Goal: Information Seeking & Learning: Learn about a topic

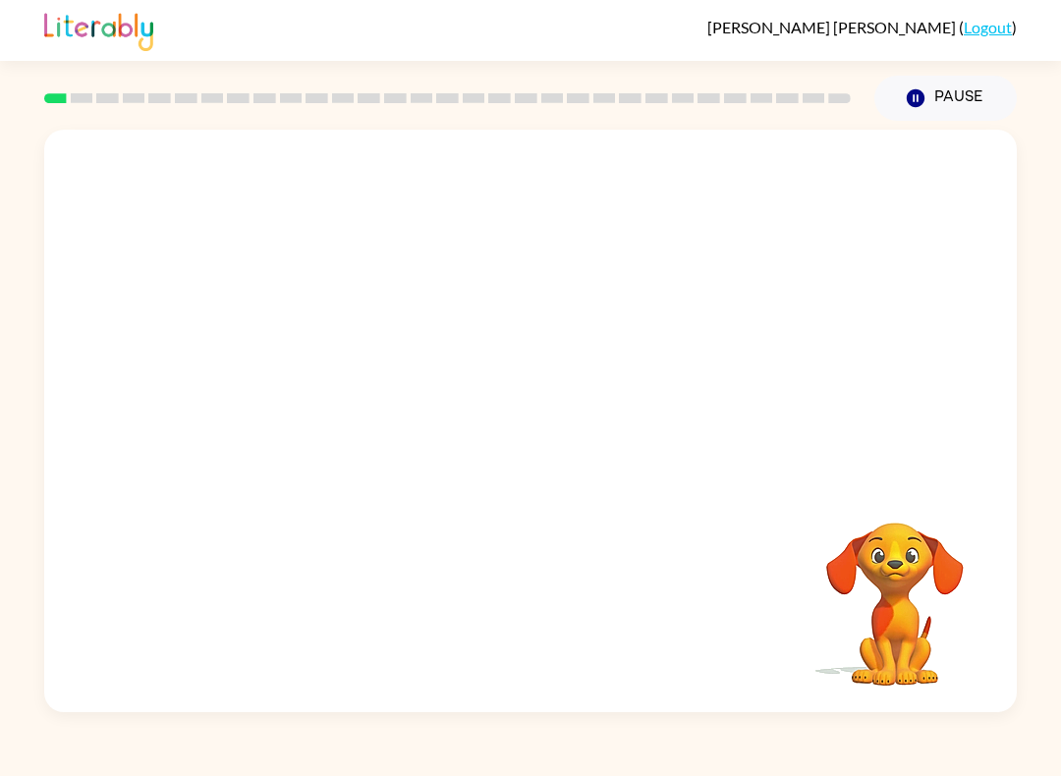
click at [794, 184] on video "Your browser must support playing .mp4 files to use Literably. Please try using…" at bounding box center [530, 306] width 972 height 352
click at [570, 419] on div at bounding box center [530, 431] width 126 height 72
click at [532, 460] on div at bounding box center [530, 431] width 126 height 72
click at [544, 449] on div at bounding box center [530, 431] width 126 height 72
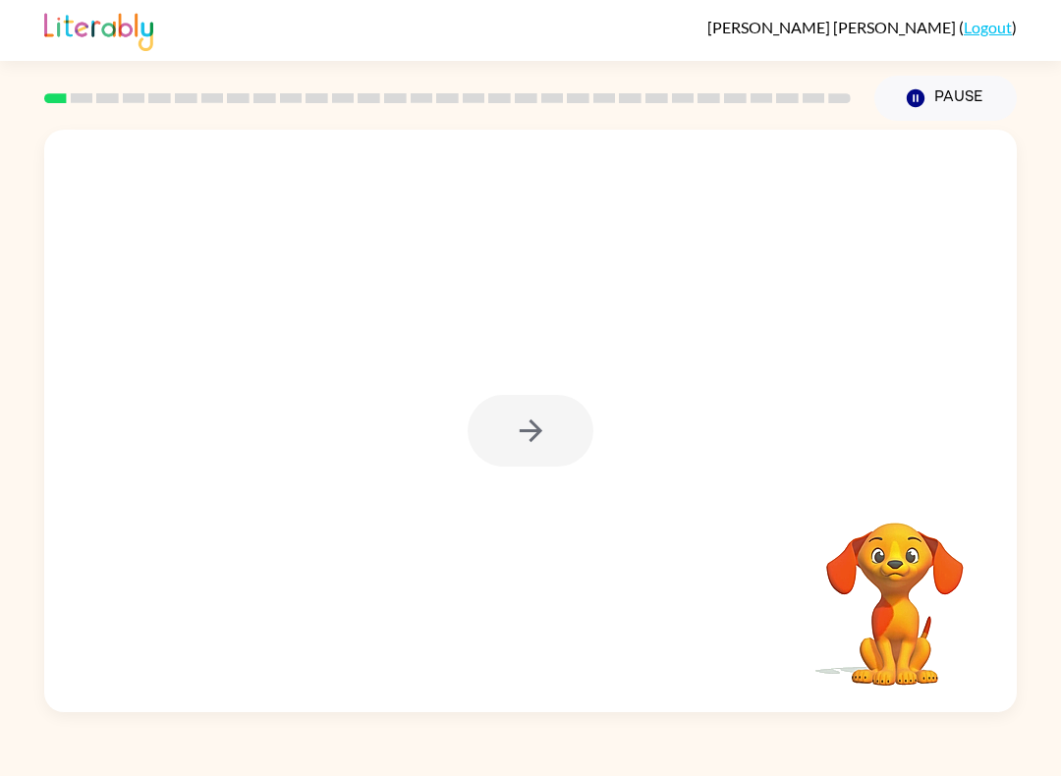
click at [549, 454] on button "button" at bounding box center [530, 431] width 126 height 72
click at [549, 453] on div at bounding box center [530, 431] width 126 height 72
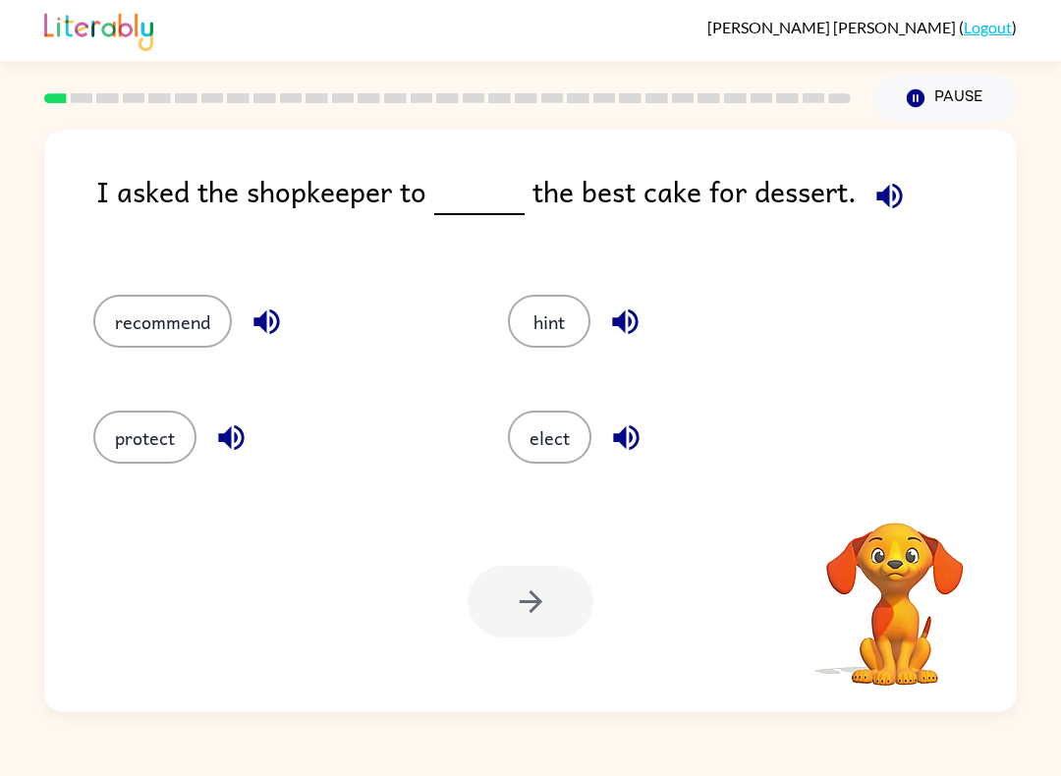
click at [518, 444] on button "elect" at bounding box center [549, 436] width 83 height 53
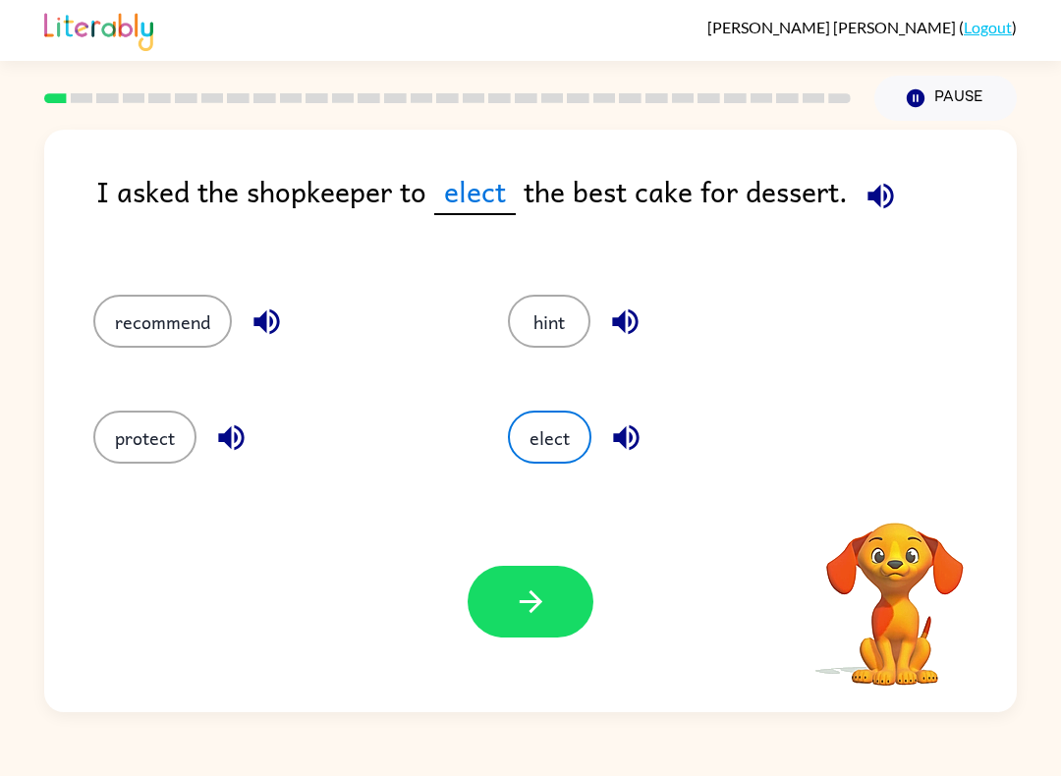
click at [517, 444] on button "elect" at bounding box center [549, 436] width 83 height 53
click at [539, 444] on button "elect" at bounding box center [549, 436] width 83 height 53
click at [545, 337] on button "hint" at bounding box center [549, 321] width 82 height 53
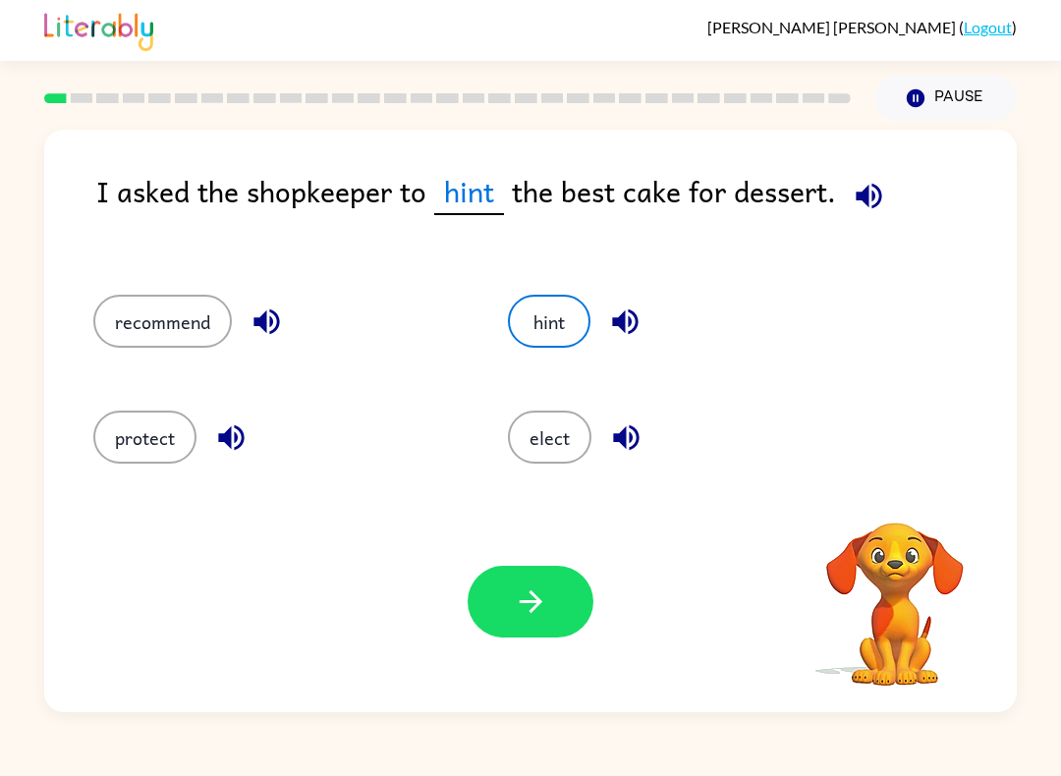
click at [866, 180] on icon "button" at bounding box center [868, 196] width 34 height 34
click at [158, 296] on button "recommend" at bounding box center [162, 321] width 138 height 53
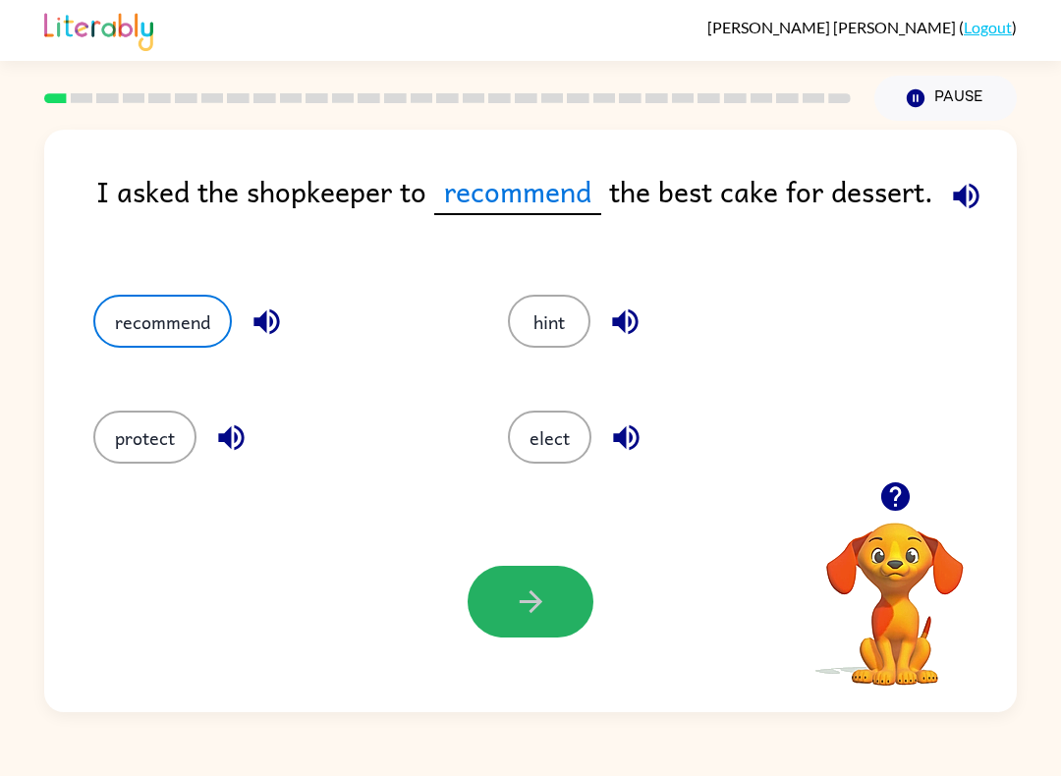
click at [509, 600] on button "button" at bounding box center [530, 602] width 126 height 72
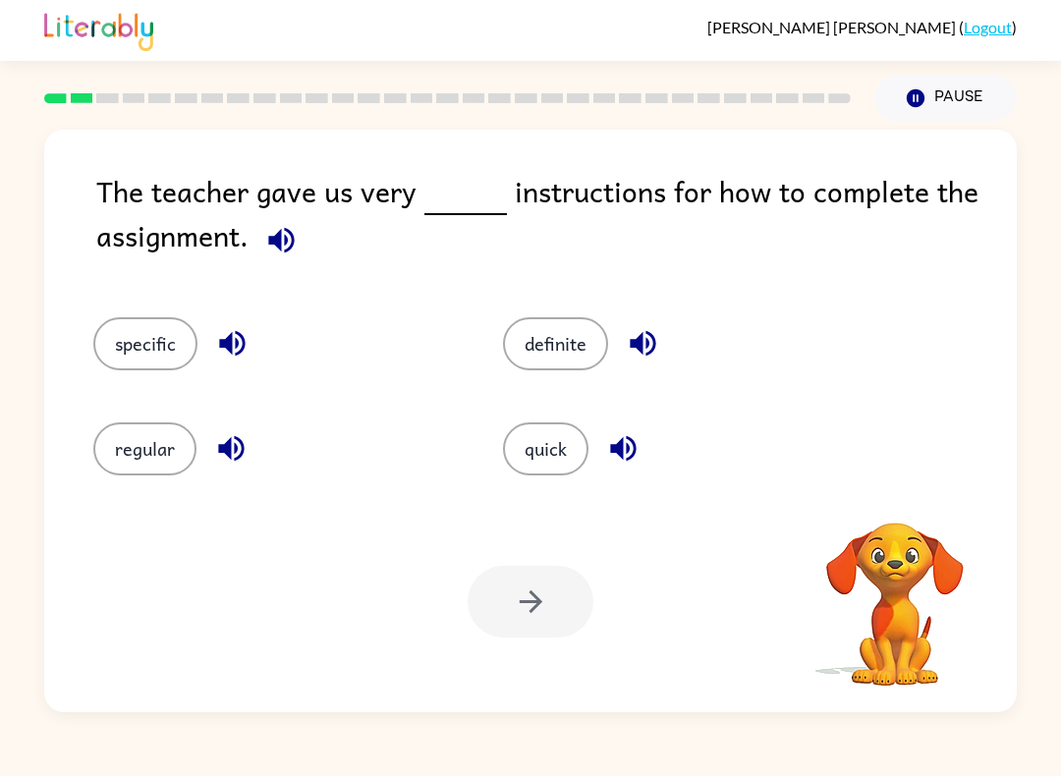
click at [954, 178] on div "The teacher gave us very instructions for how to complete the assignment." at bounding box center [556, 223] width 920 height 109
click at [268, 247] on icon "button" at bounding box center [281, 240] width 34 height 34
click at [516, 451] on button "quick" at bounding box center [545, 448] width 85 height 53
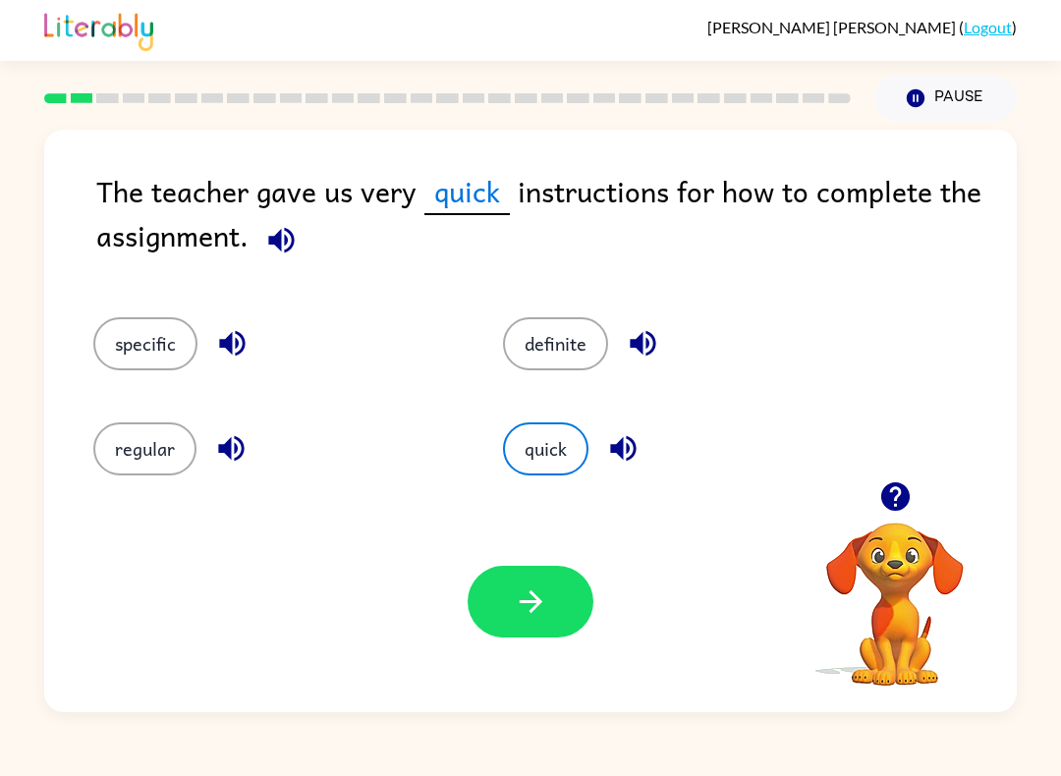
click at [570, 590] on button "button" at bounding box center [530, 602] width 126 height 72
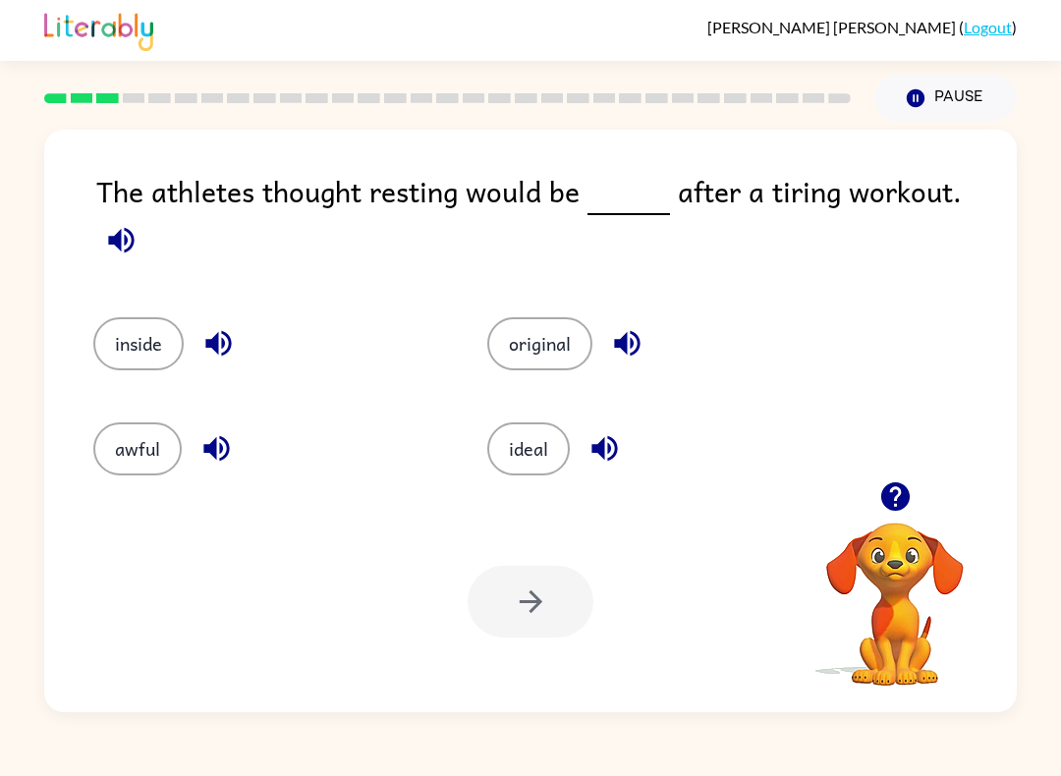
click at [134, 227] on icon "button" at bounding box center [121, 240] width 26 height 26
click at [138, 223] on icon "button" at bounding box center [121, 240] width 34 height 34
click at [943, 200] on div "The athletes thought resting would be after a tiring workout." at bounding box center [556, 223] width 920 height 109
click at [942, 199] on div "The athletes thought resting would be after a tiring workout." at bounding box center [556, 223] width 920 height 109
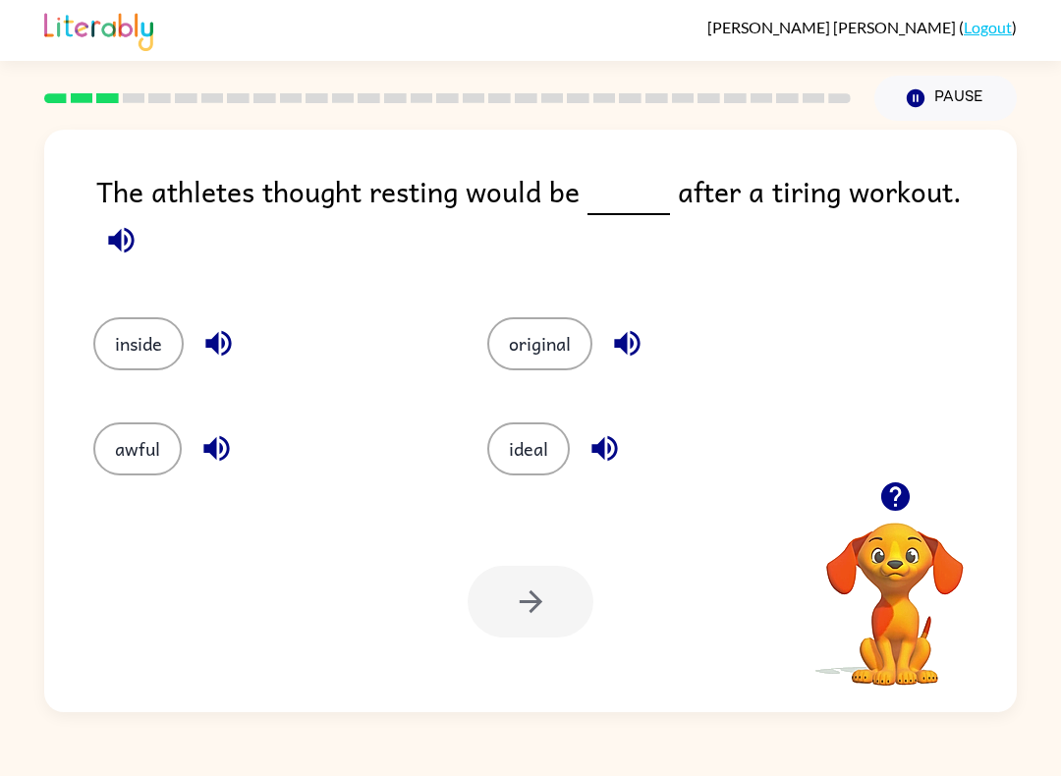
click at [146, 215] on button "button" at bounding box center [121, 240] width 50 height 50
click at [146, 213] on span at bounding box center [121, 235] width 50 height 44
click at [134, 227] on icon "button" at bounding box center [121, 240] width 26 height 26
click at [545, 442] on button "ideal" at bounding box center [528, 448] width 82 height 53
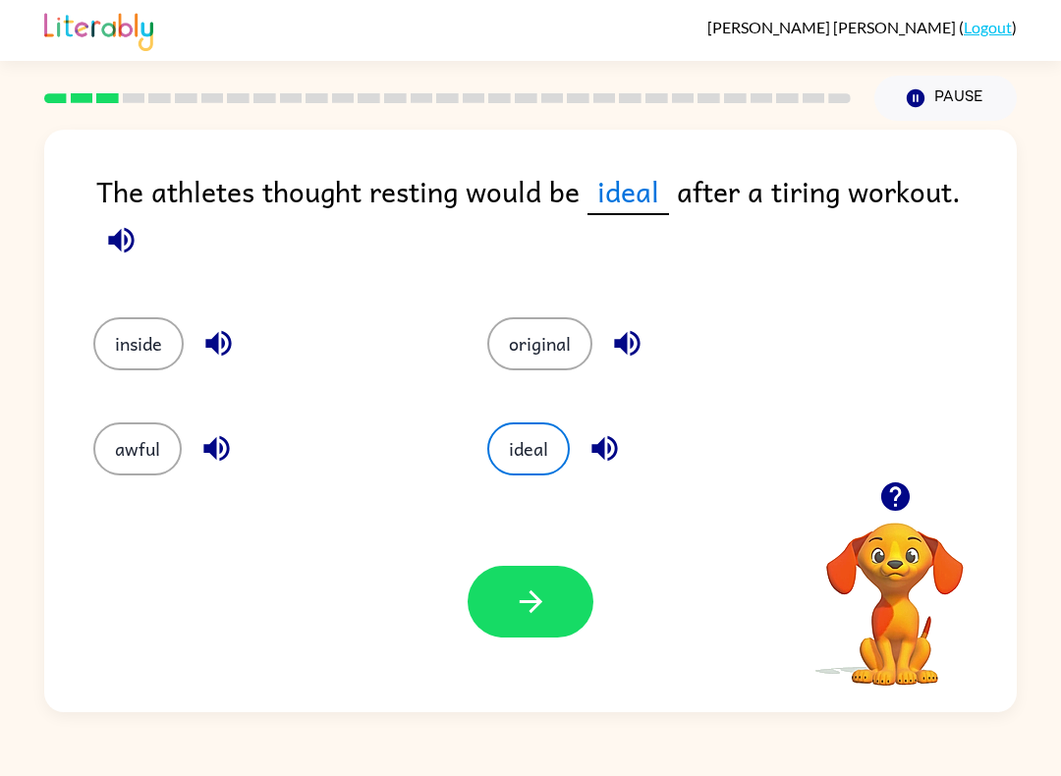
click at [505, 619] on button "button" at bounding box center [530, 602] width 126 height 72
click at [534, 587] on div at bounding box center [530, 602] width 126 height 72
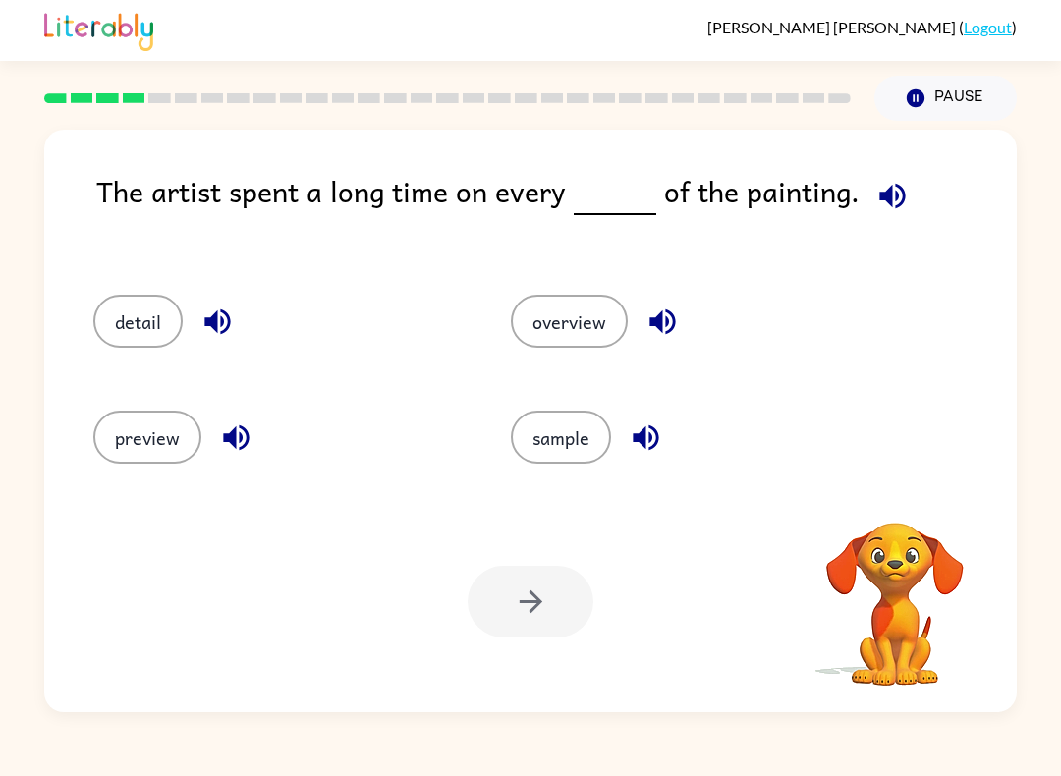
click at [123, 609] on div "Your browser must support playing .mp4 files to use Literably. Please try using…" at bounding box center [530, 601] width 972 height 221
click at [906, 188] on button "button" at bounding box center [892, 196] width 50 height 50
click at [136, 329] on button "detail" at bounding box center [137, 321] width 89 height 53
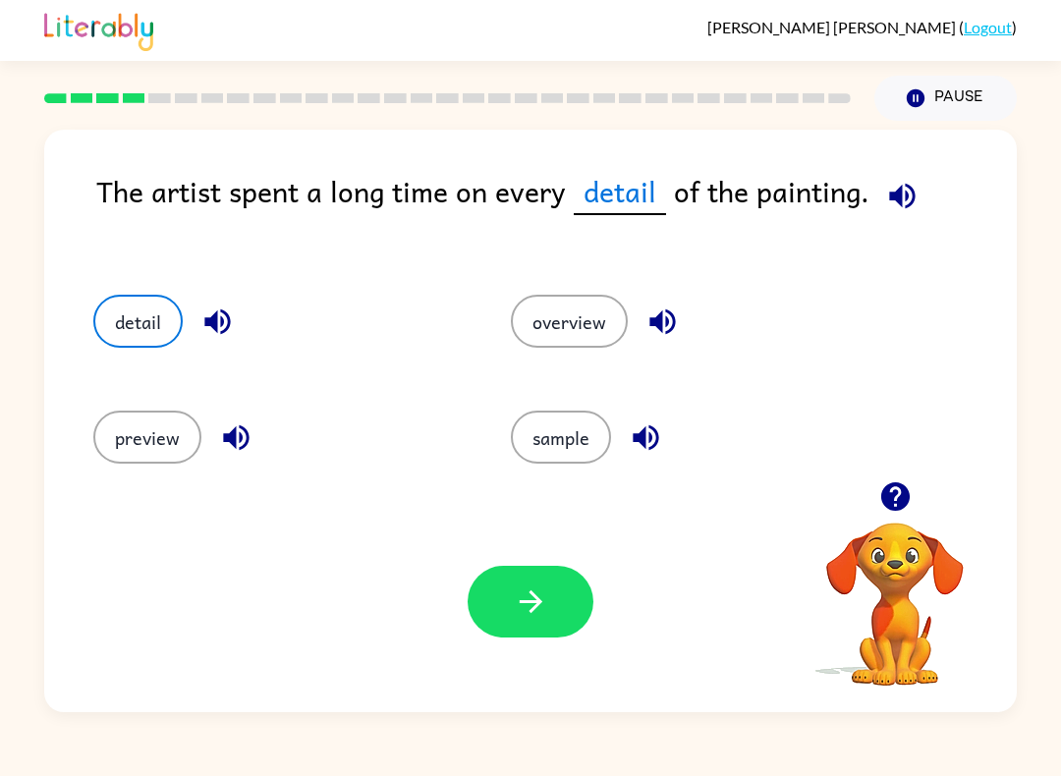
click at [509, 599] on button "button" at bounding box center [530, 602] width 126 height 72
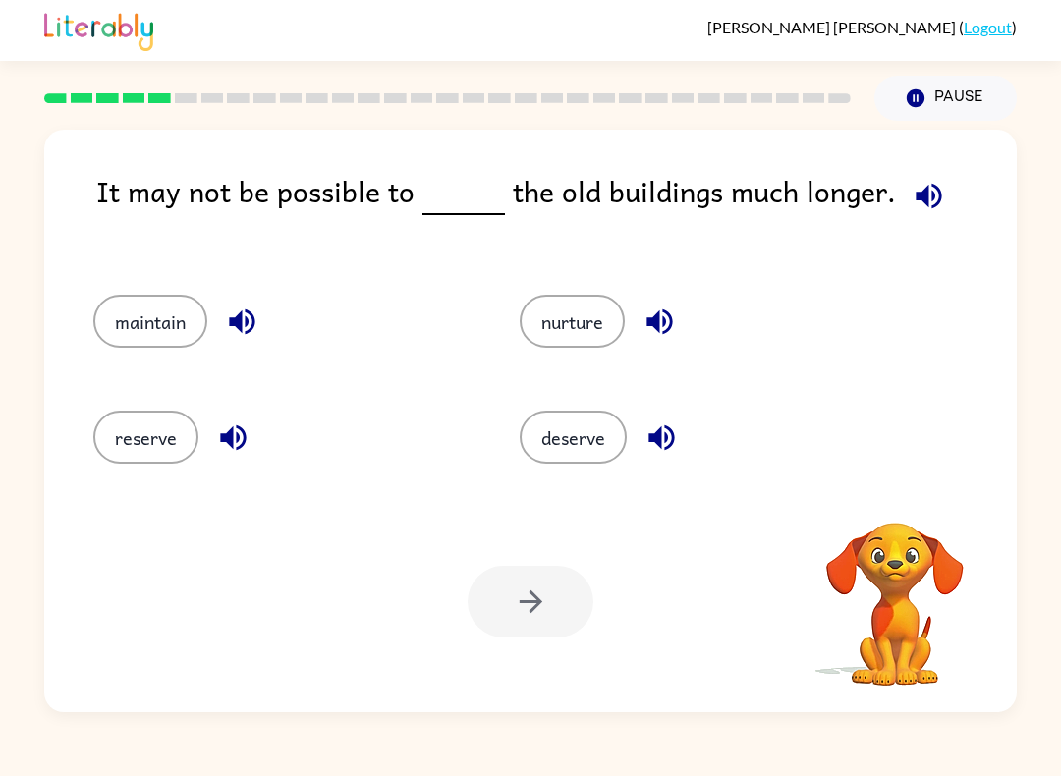
click at [931, 190] on icon "button" at bounding box center [928, 196] width 34 height 34
click at [948, 177] on div "It may not be possible to the old buildings much longer." at bounding box center [556, 212] width 920 height 86
click at [586, 445] on button "deserve" at bounding box center [572, 436] width 107 height 53
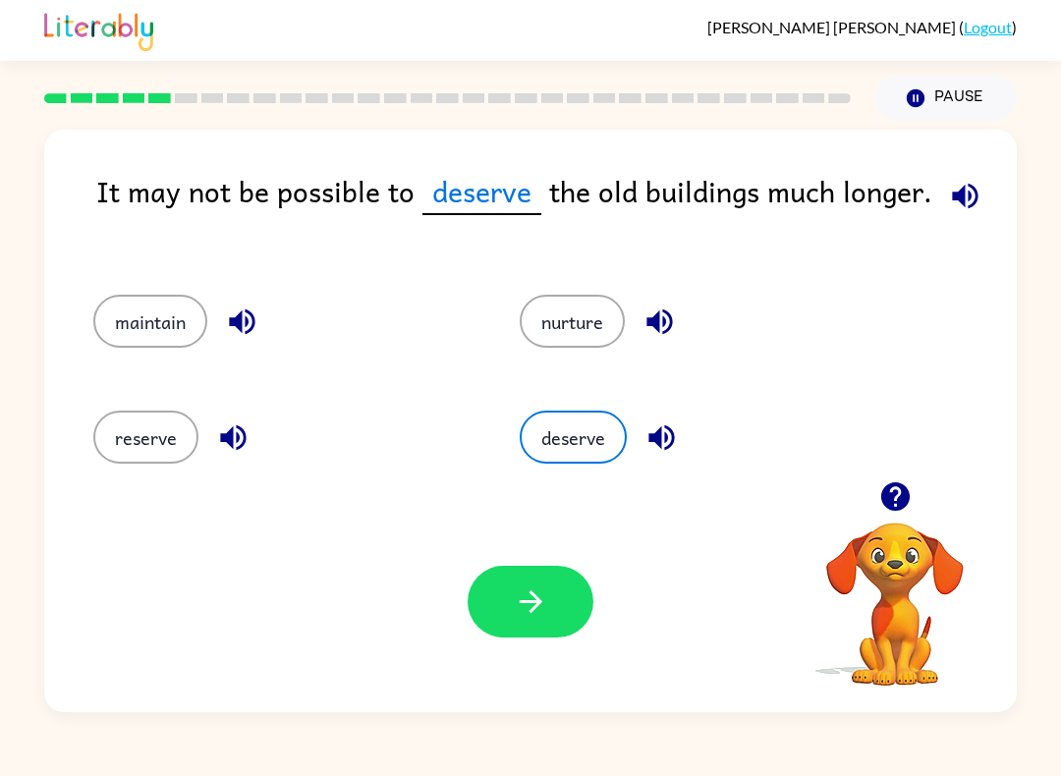
click at [525, 632] on button "button" at bounding box center [530, 602] width 126 height 72
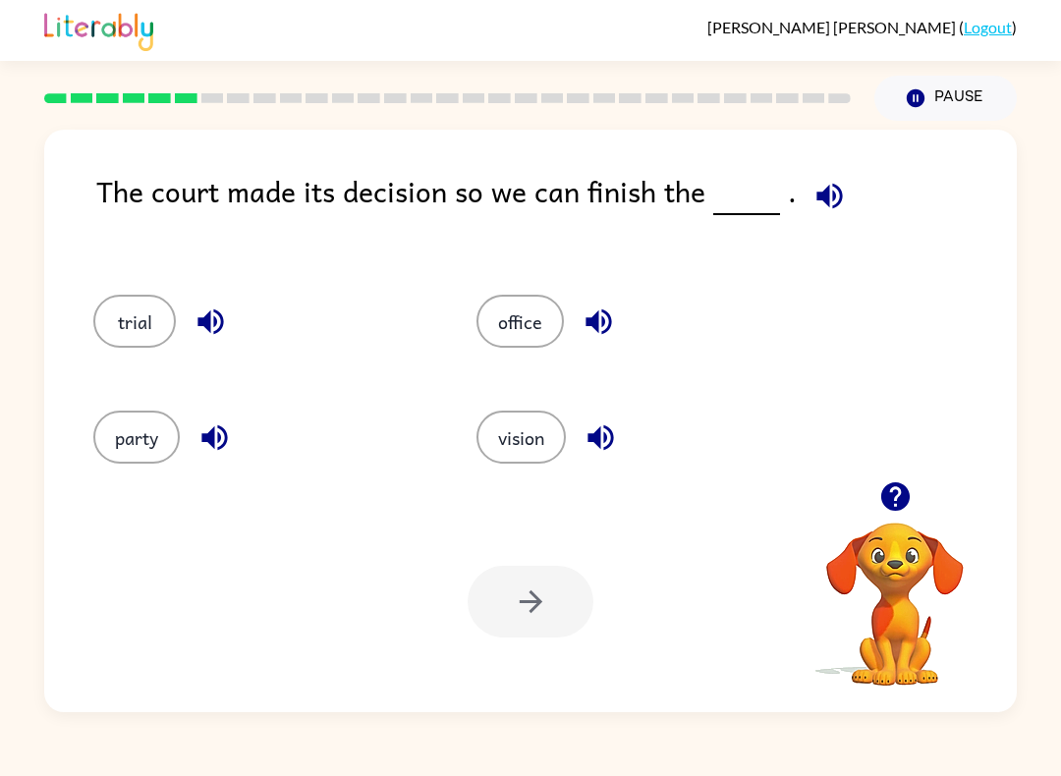
click at [828, 191] on icon "button" at bounding box center [829, 196] width 34 height 34
click at [524, 315] on button "office" at bounding box center [519, 321] width 87 height 53
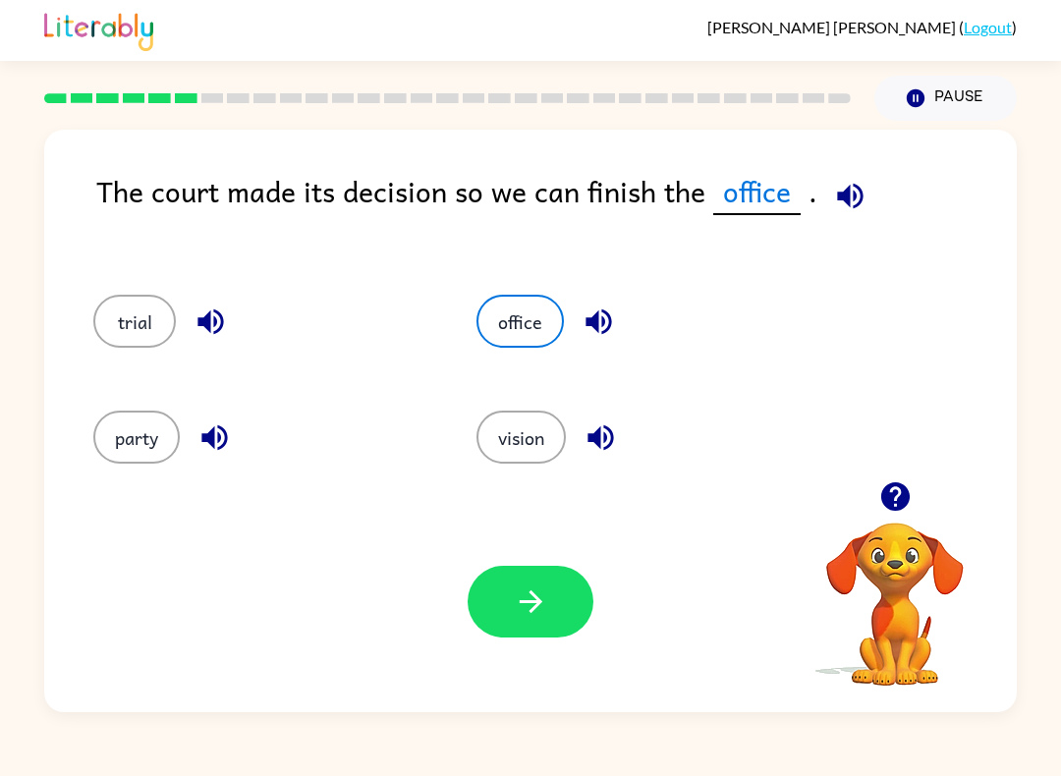
click at [518, 623] on button "button" at bounding box center [530, 602] width 126 height 72
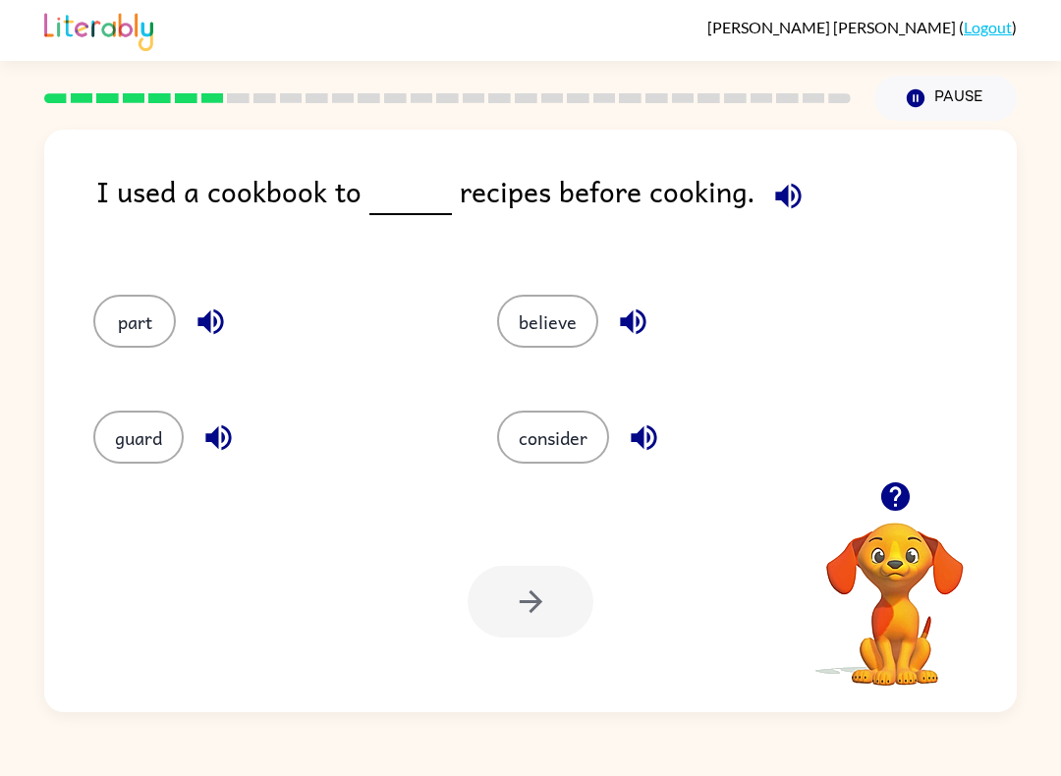
click at [955, 246] on div "I used a cookbook to recipes before cooking." at bounding box center [556, 212] width 920 height 86
click at [795, 456] on div "consider" at bounding box center [676, 436] width 358 height 53
click at [775, 196] on icon "button" at bounding box center [788, 196] width 26 height 26
click at [763, 210] on button "button" at bounding box center [788, 196] width 50 height 50
click at [779, 206] on icon "button" at bounding box center [788, 196] width 34 height 34
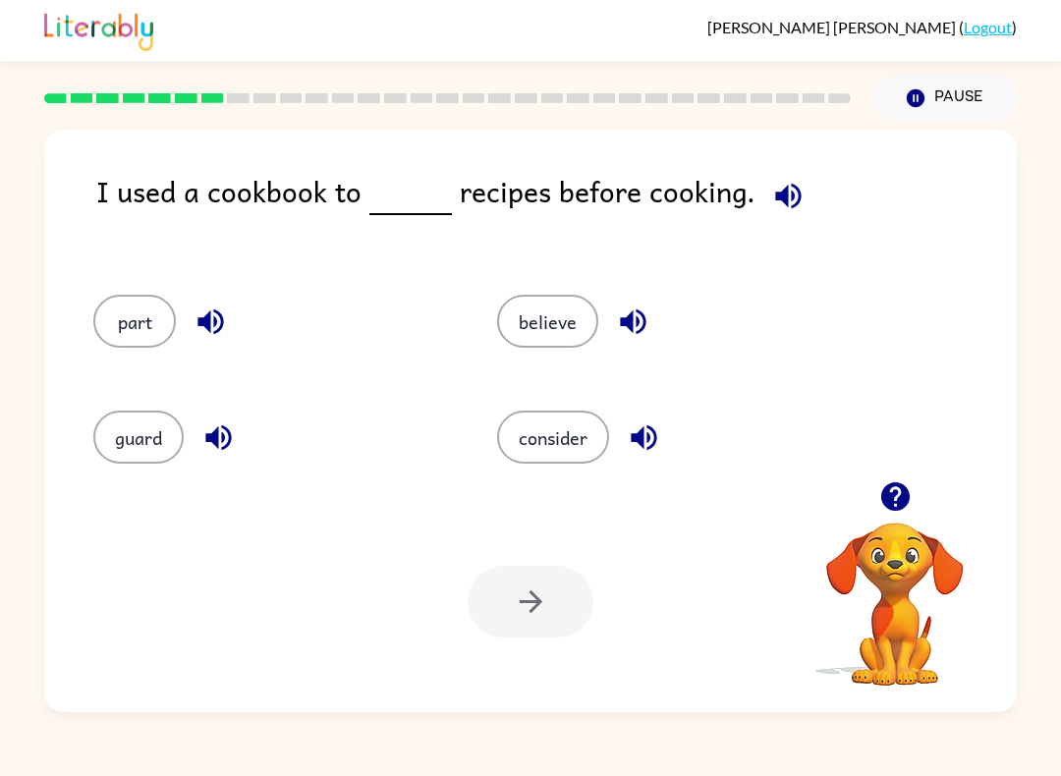
click at [544, 362] on div "believe" at bounding box center [662, 315] width 404 height 116
click at [542, 462] on button "consider" at bounding box center [553, 436] width 112 height 53
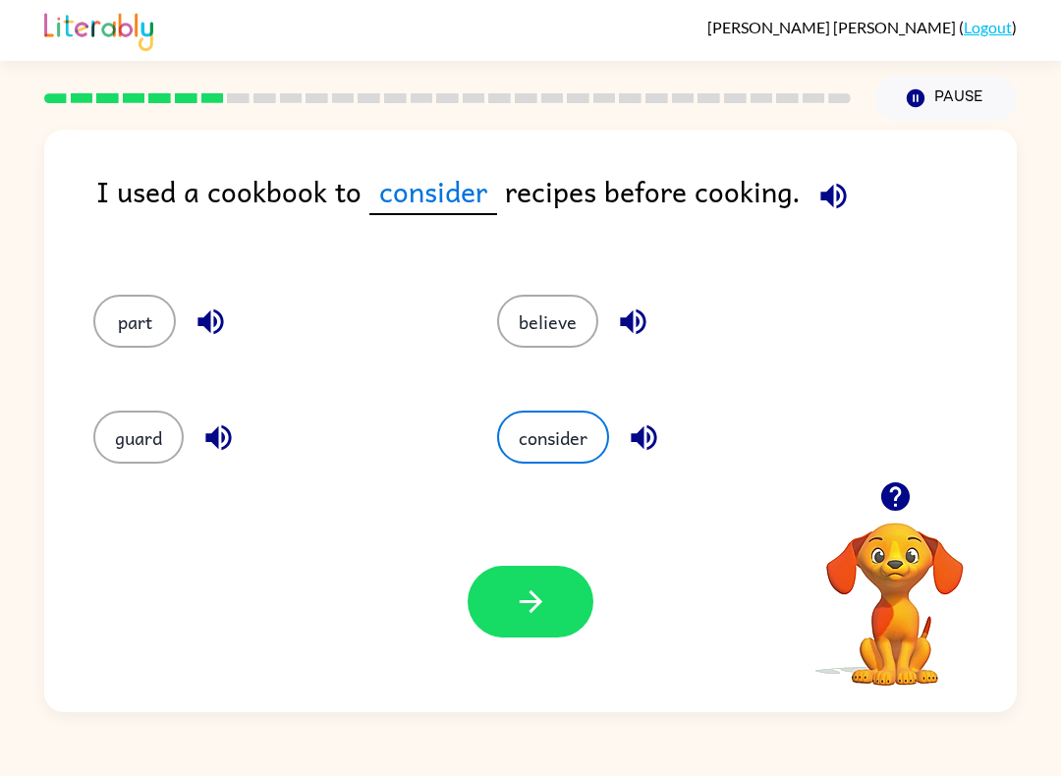
click at [538, 602] on icon "button" at bounding box center [529, 601] width 23 height 23
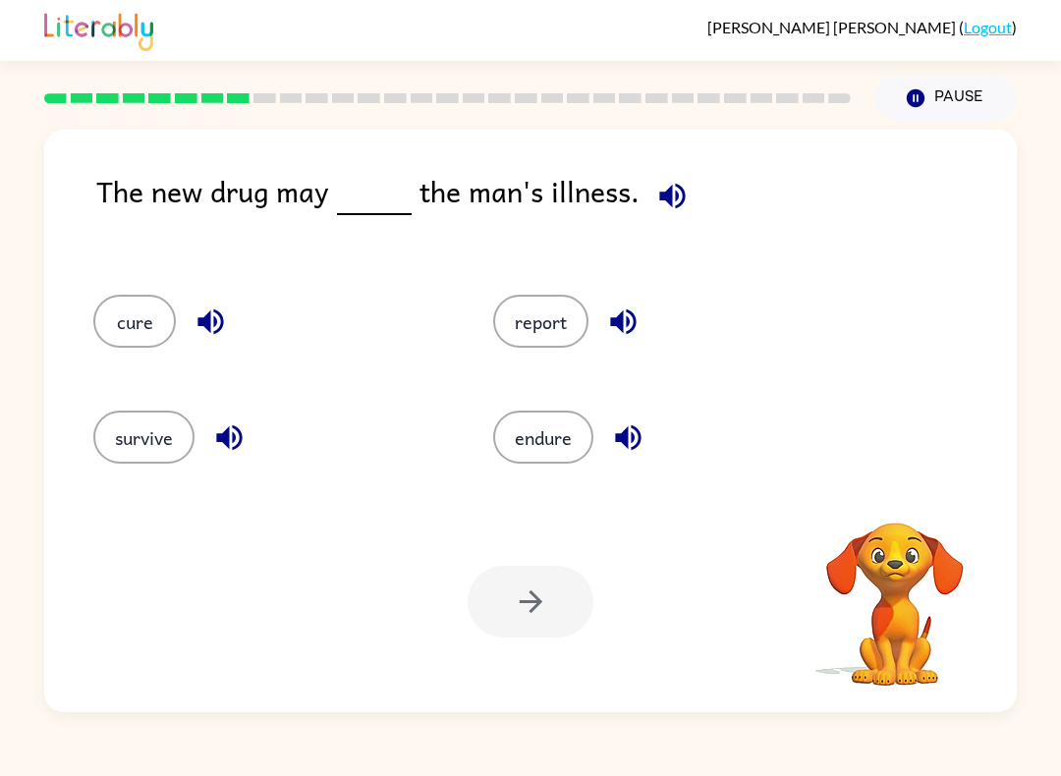
click at [703, 195] on div "The new drug may the man's illness." at bounding box center [556, 212] width 920 height 86
click at [647, 170] on span at bounding box center [668, 191] width 58 height 44
click at [646, 170] on span at bounding box center [668, 191] width 58 height 44
click at [692, 162] on div "The new drug may the man's illness. cure report survive endure Your browser mus…" at bounding box center [530, 421] width 972 height 582
click at [675, 193] on icon "button" at bounding box center [672, 196] width 34 height 34
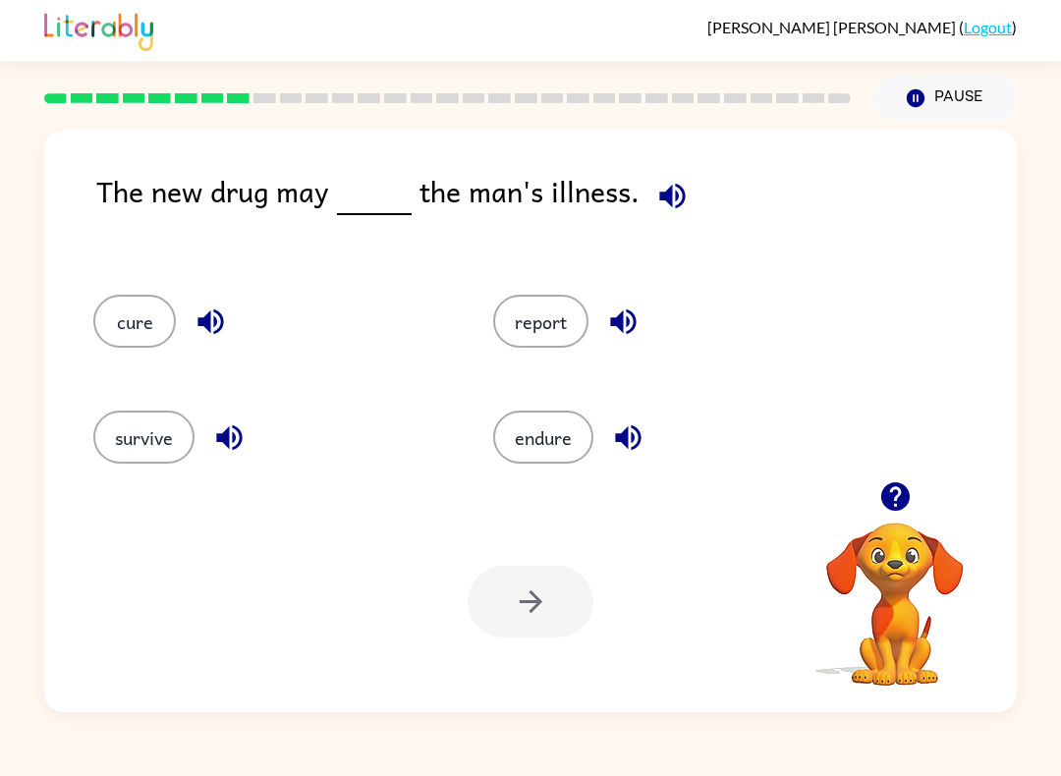
click at [130, 330] on button "cure" at bounding box center [134, 321] width 82 height 53
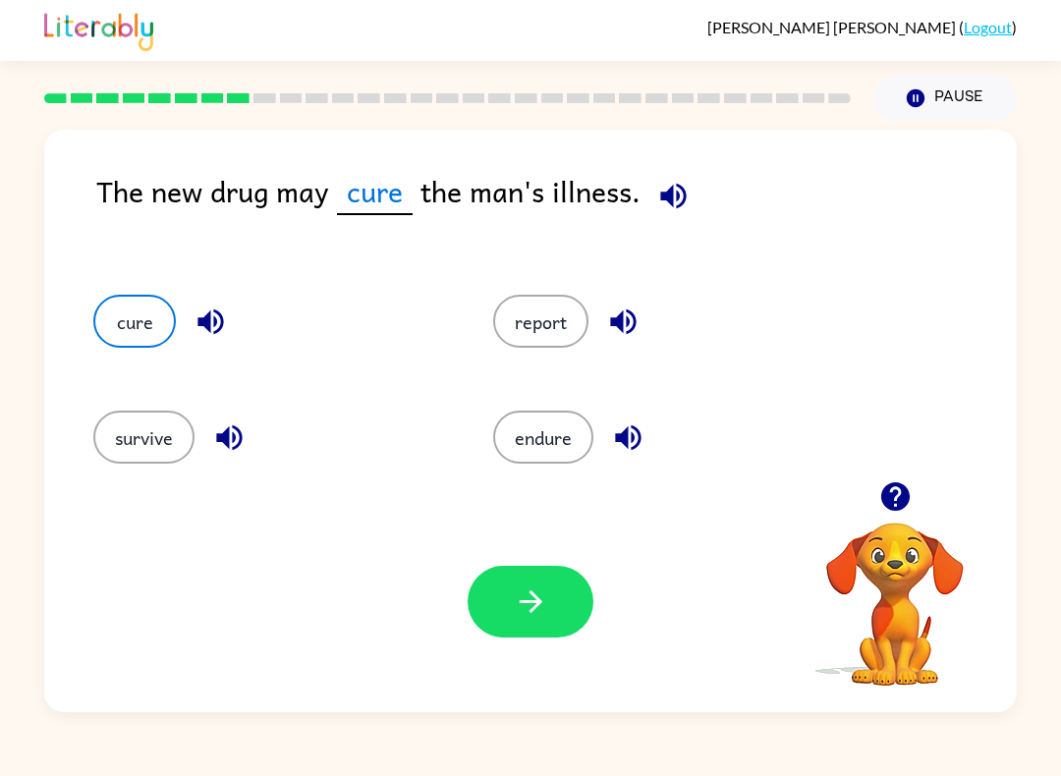
click at [579, 582] on button "button" at bounding box center [530, 602] width 126 height 72
click at [553, 597] on div at bounding box center [530, 602] width 126 height 72
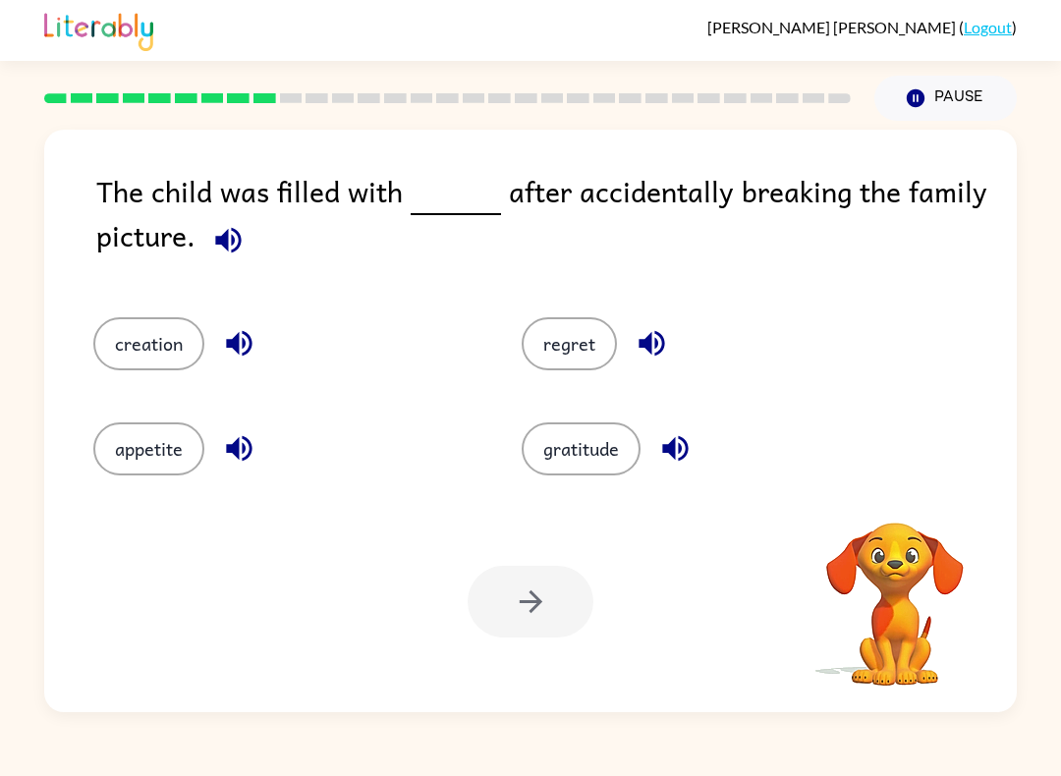
click at [244, 262] on button "button" at bounding box center [228, 240] width 50 height 50
click at [253, 272] on div "The child was filled with after accidentally breaking the family picture." at bounding box center [556, 223] width 920 height 109
click at [555, 604] on div at bounding box center [530, 602] width 126 height 72
click at [575, 338] on button "regret" at bounding box center [568, 343] width 95 height 53
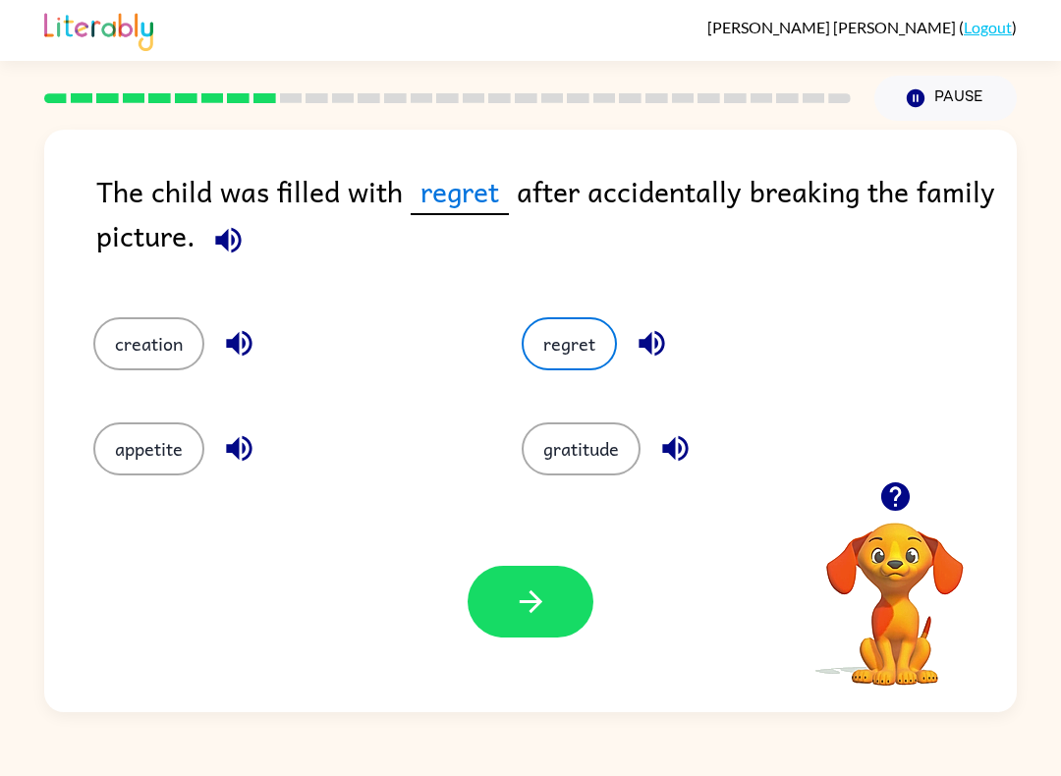
click at [532, 585] on icon "button" at bounding box center [531, 601] width 34 height 34
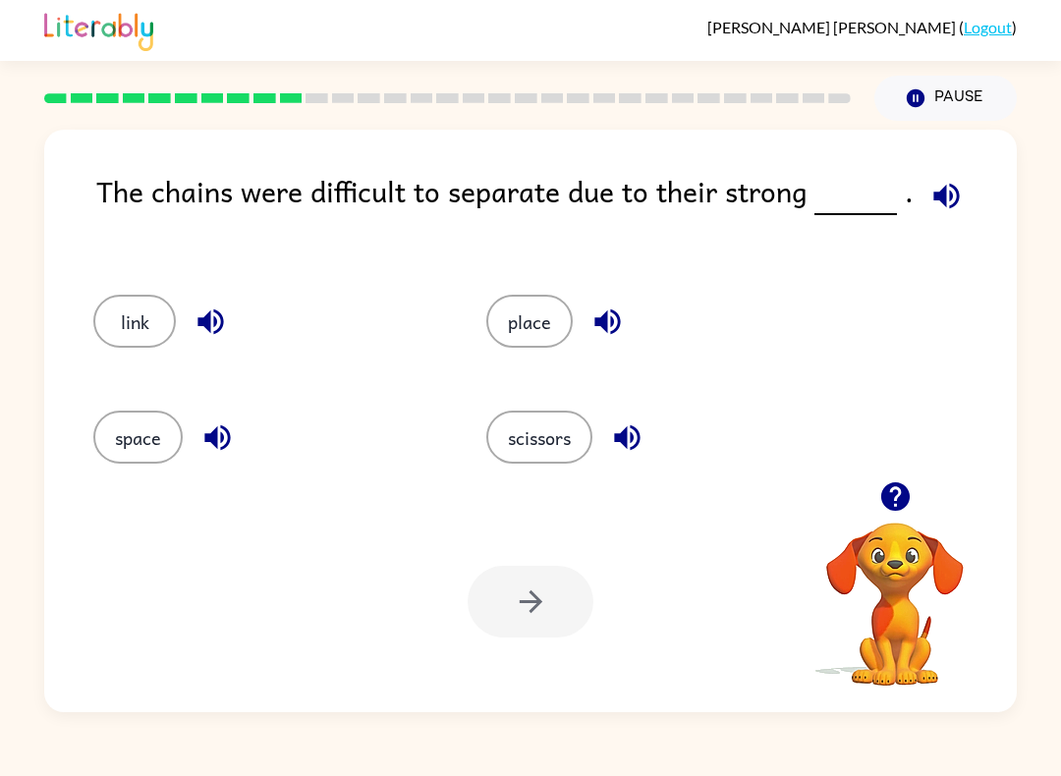
click at [943, 196] on icon "button" at bounding box center [946, 196] width 26 height 26
click at [541, 341] on button "place" at bounding box center [529, 321] width 86 height 53
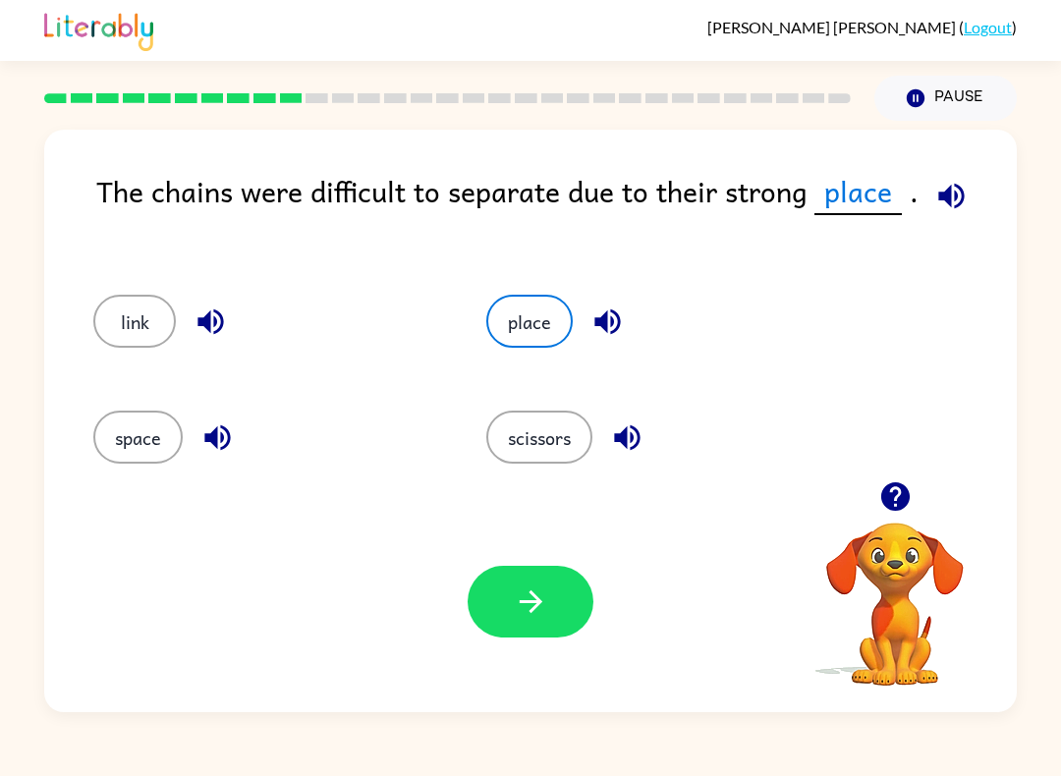
click at [547, 671] on div "Your browser must support playing .mp4 files to use Literably. Please try using…" at bounding box center [530, 601] width 972 height 221
click at [546, 671] on div "Your browser must support playing .mp4 files to use Literably. Please try using…" at bounding box center [530, 601] width 972 height 221
click at [567, 613] on button "button" at bounding box center [530, 602] width 126 height 72
click at [567, 612] on div at bounding box center [530, 602] width 126 height 72
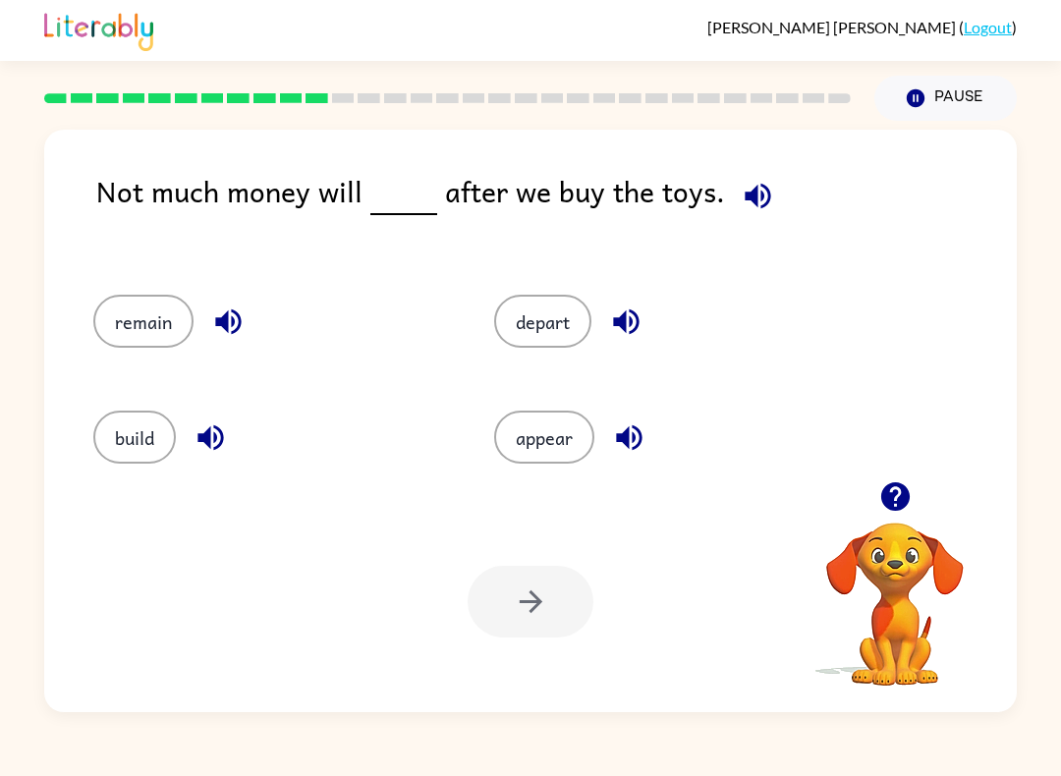
click at [749, 178] on button "button" at bounding box center [758, 196] width 50 height 50
click at [581, 437] on button "appear" at bounding box center [544, 436] width 100 height 53
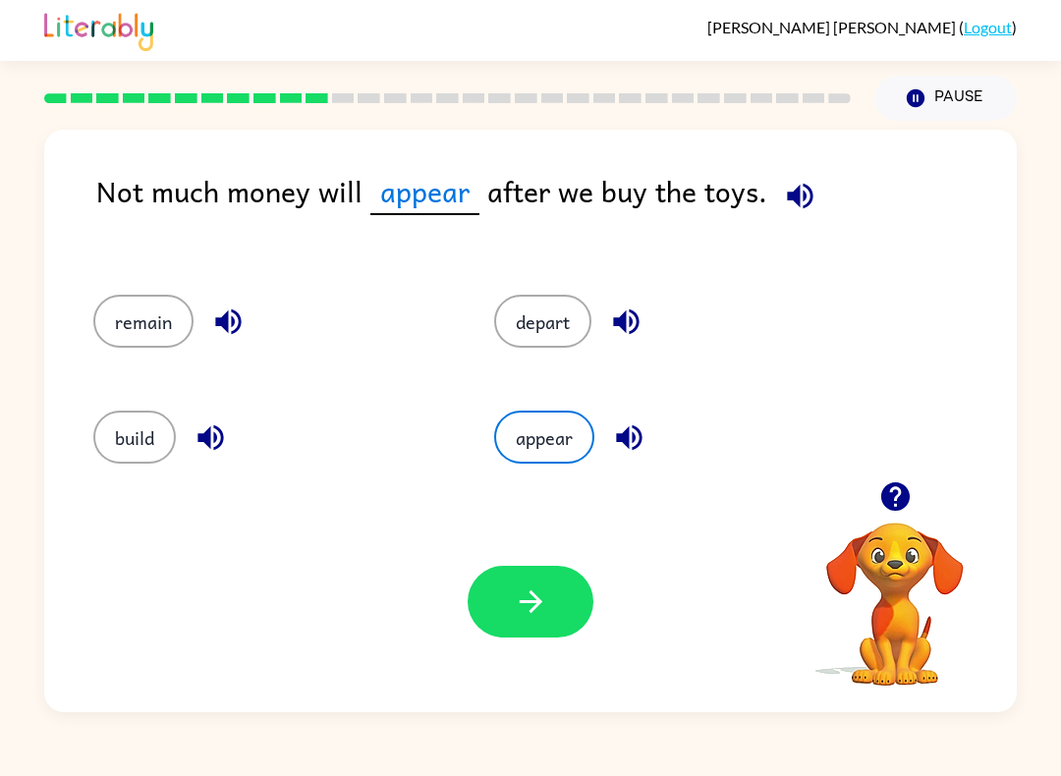
click at [571, 587] on button "button" at bounding box center [530, 602] width 126 height 72
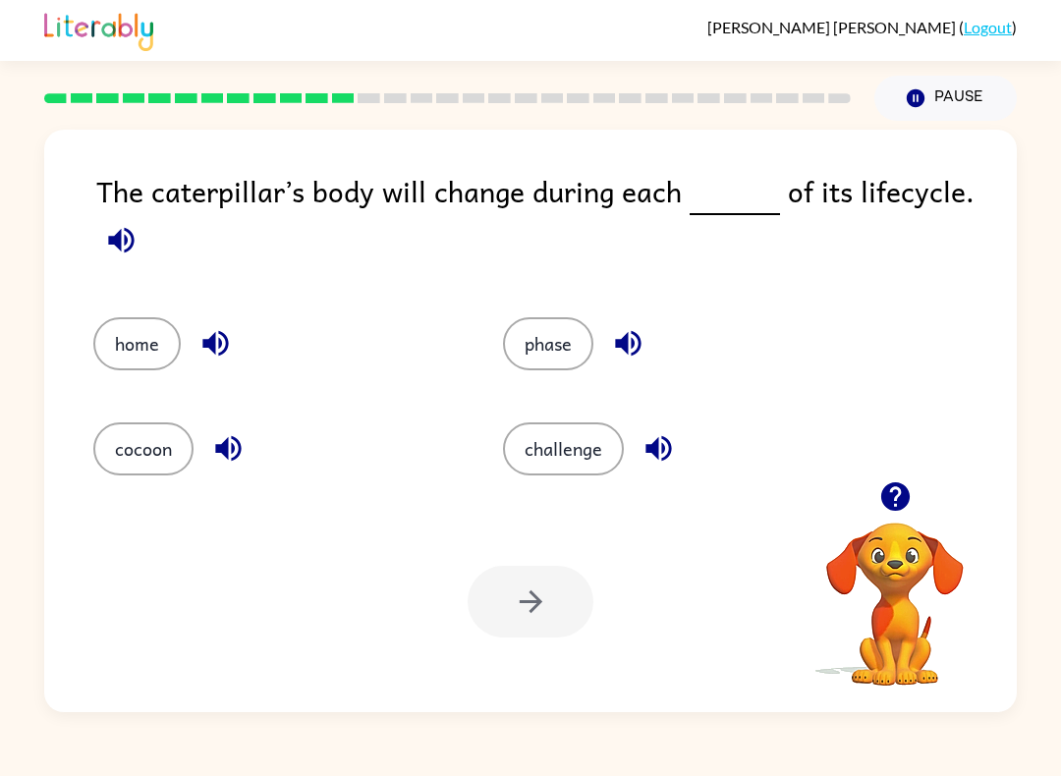
click at [120, 231] on icon "button" at bounding box center [121, 240] width 34 height 34
click at [129, 227] on icon "button" at bounding box center [121, 240] width 34 height 34
click at [96, 239] on button "button" at bounding box center [121, 240] width 50 height 50
click at [134, 226] on icon "button" at bounding box center [121, 240] width 34 height 34
click at [140, 224] on span at bounding box center [121, 235] width 50 height 44
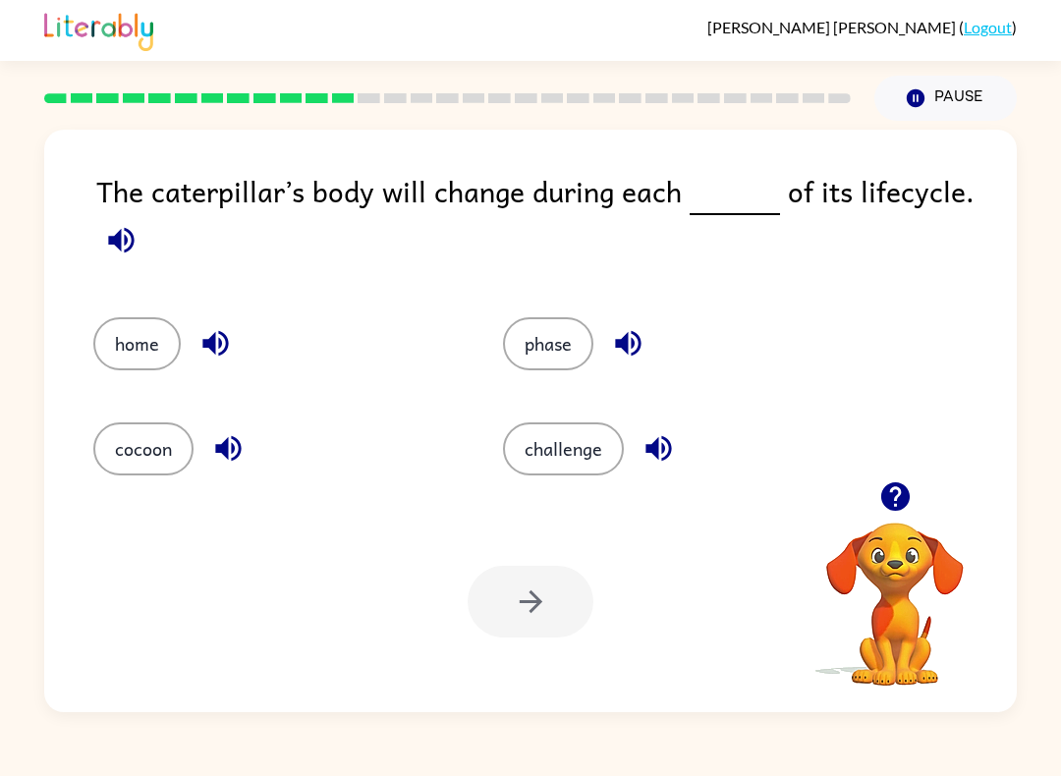
click at [128, 249] on icon "button" at bounding box center [121, 240] width 34 height 34
click at [584, 458] on button "challenge" at bounding box center [563, 448] width 121 height 53
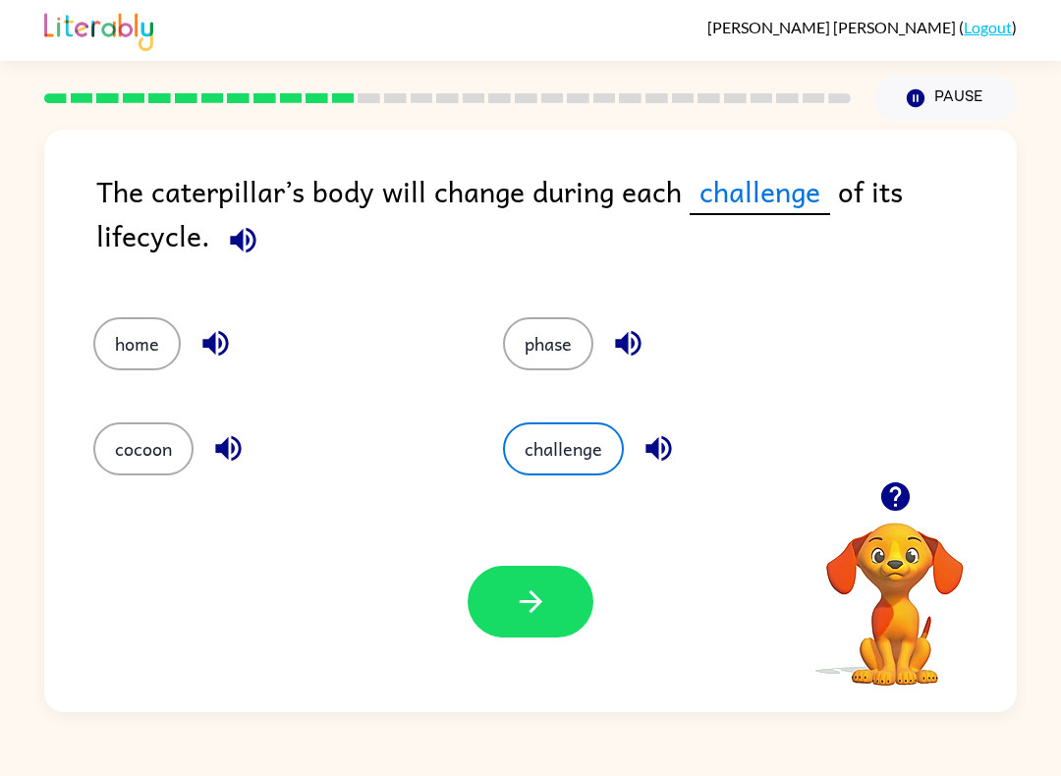
click at [511, 605] on button "button" at bounding box center [530, 602] width 126 height 72
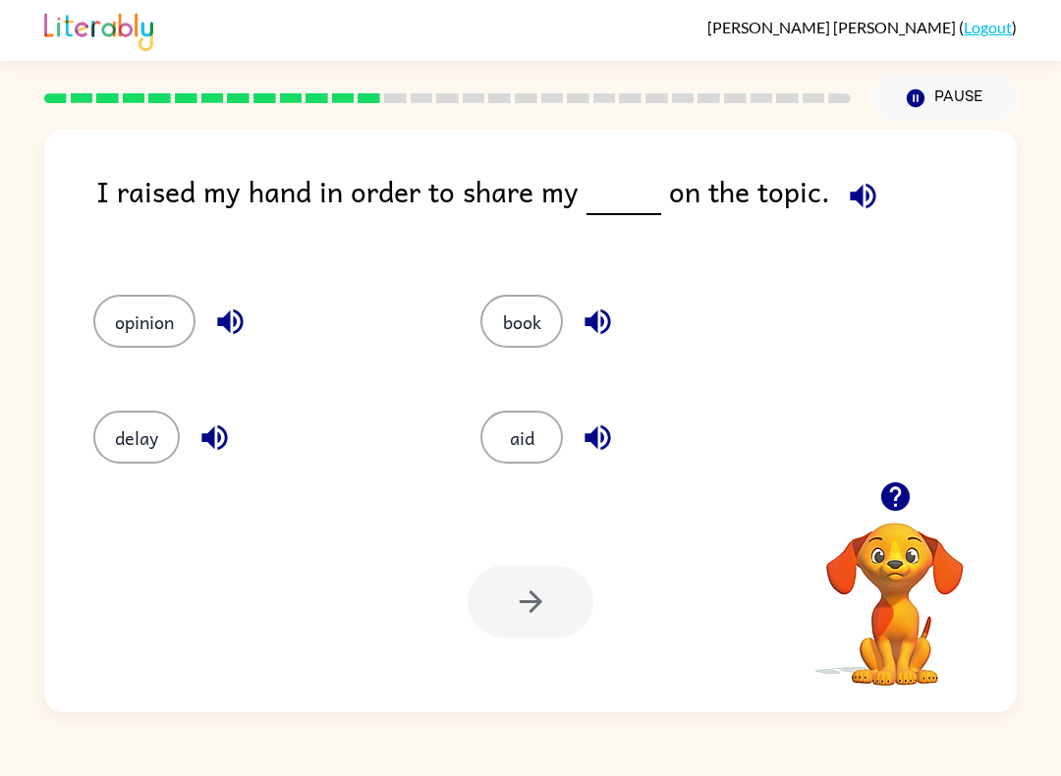
click at [518, 513] on div "Your browser must support playing .mp4 files to use Literably. Please try using…" at bounding box center [530, 601] width 972 height 221
click at [516, 435] on button "aid" at bounding box center [521, 436] width 82 height 53
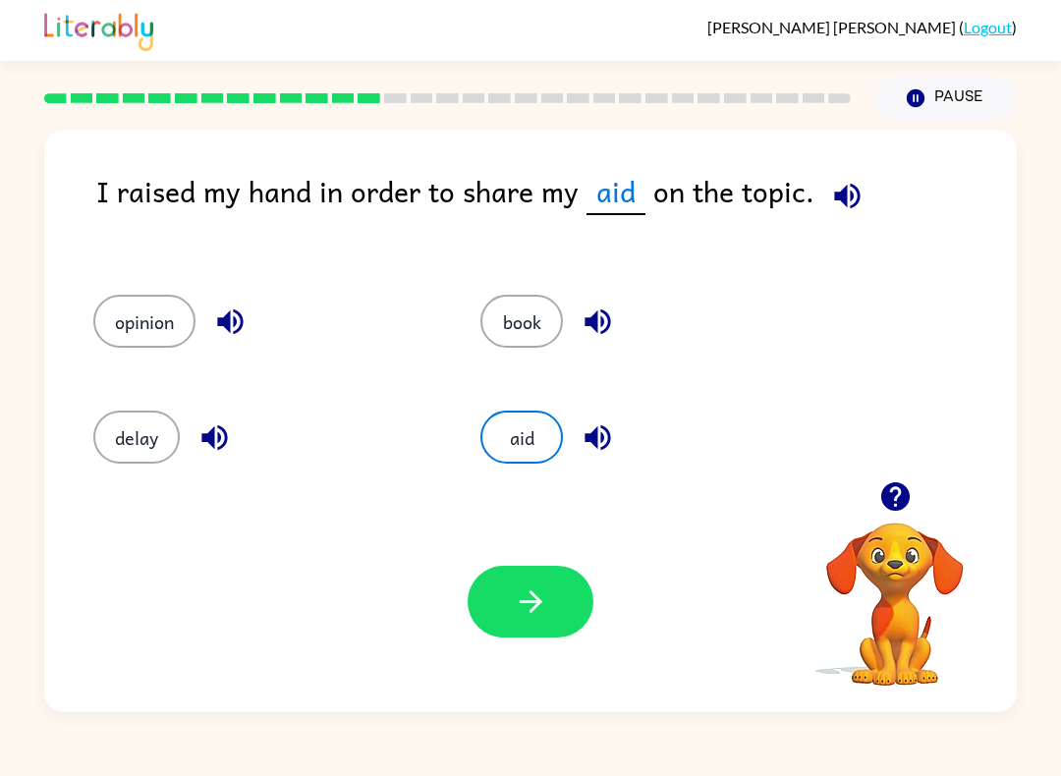
click at [522, 309] on button "book" at bounding box center [521, 321] width 82 height 53
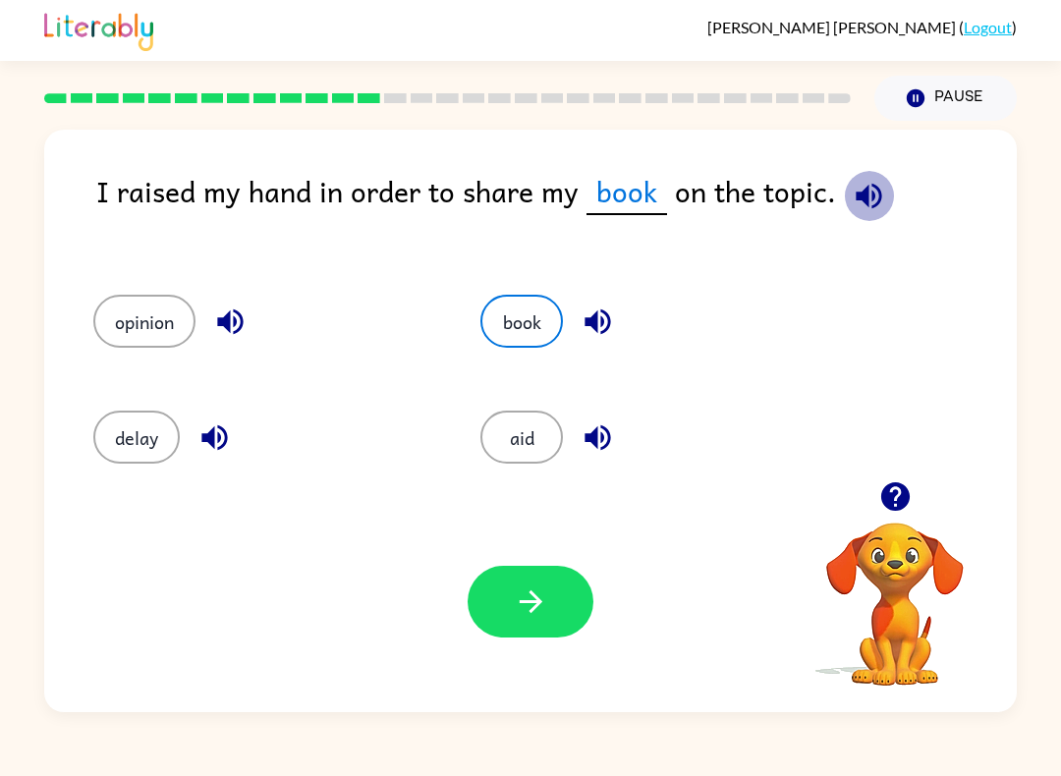
click at [863, 196] on icon "button" at bounding box center [868, 196] width 34 height 34
click at [654, 632] on div "Your browser must support playing .mp4 files to use Literably. Please try using…" at bounding box center [530, 601] width 972 height 221
click at [304, 178] on div "I raised my hand in order to share my book on the topic." at bounding box center [556, 212] width 920 height 86
click at [151, 317] on button "opinion" at bounding box center [144, 321] width 102 height 53
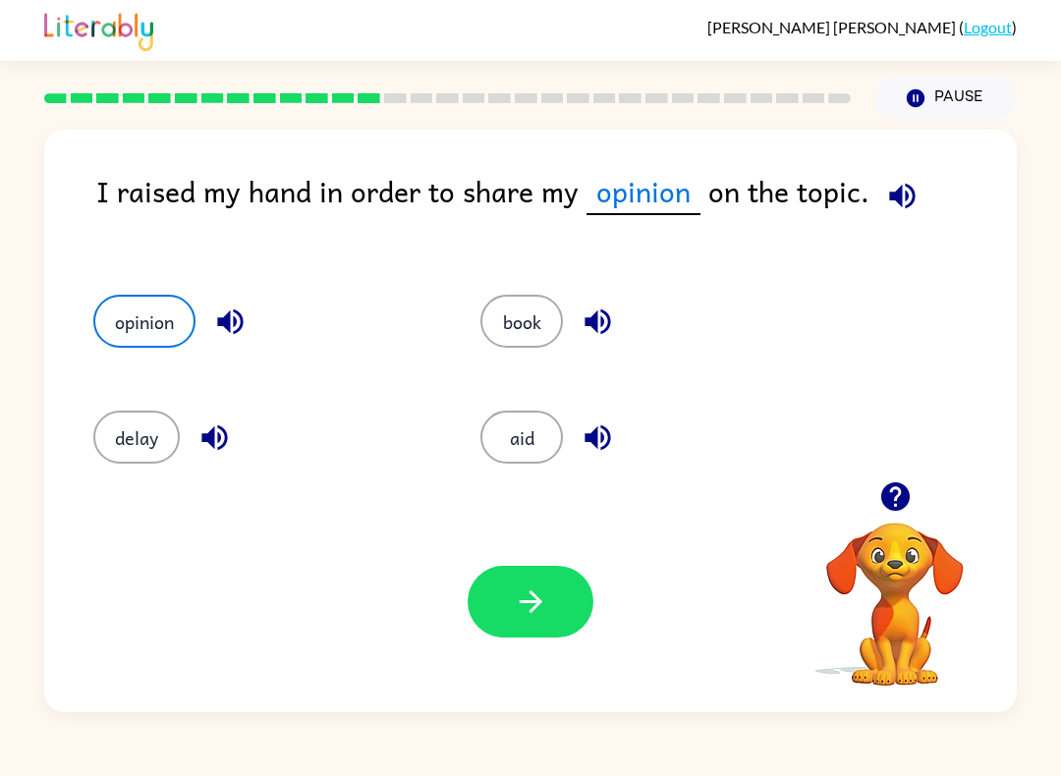
click at [542, 619] on icon "button" at bounding box center [531, 601] width 34 height 34
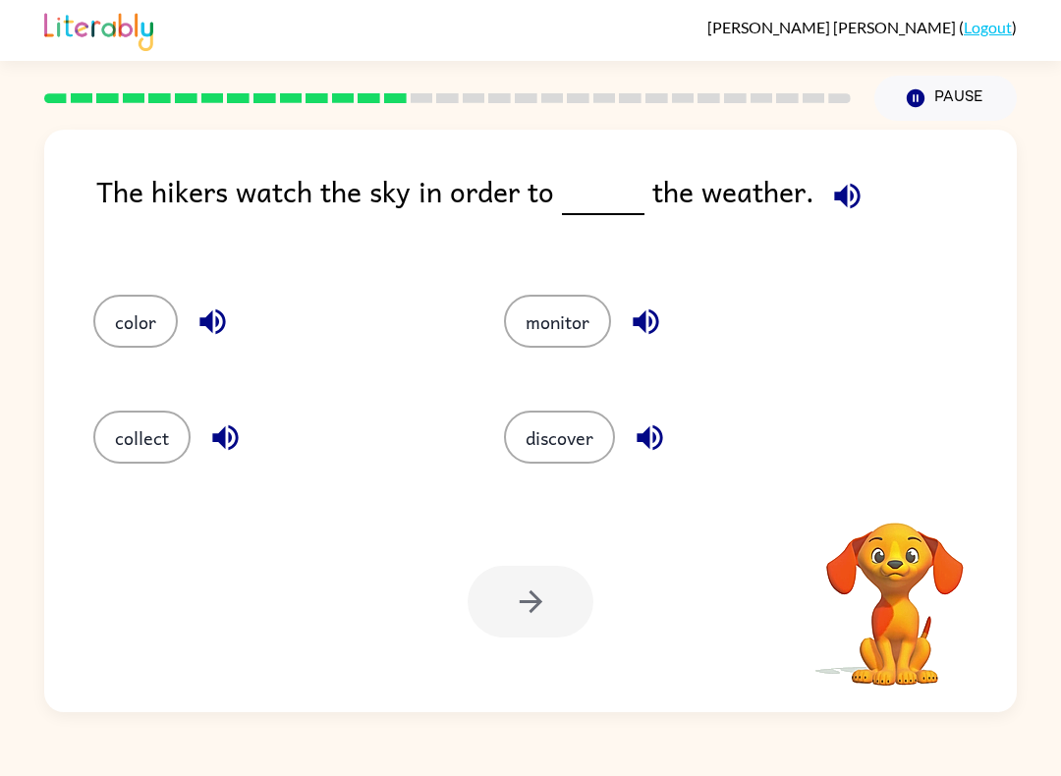
click at [843, 204] on icon "button" at bounding box center [847, 196] width 34 height 34
click at [845, 201] on icon "button" at bounding box center [847, 196] width 26 height 26
click at [830, 188] on icon "button" at bounding box center [847, 196] width 34 height 34
click at [846, 178] on button "button" at bounding box center [847, 196] width 50 height 50
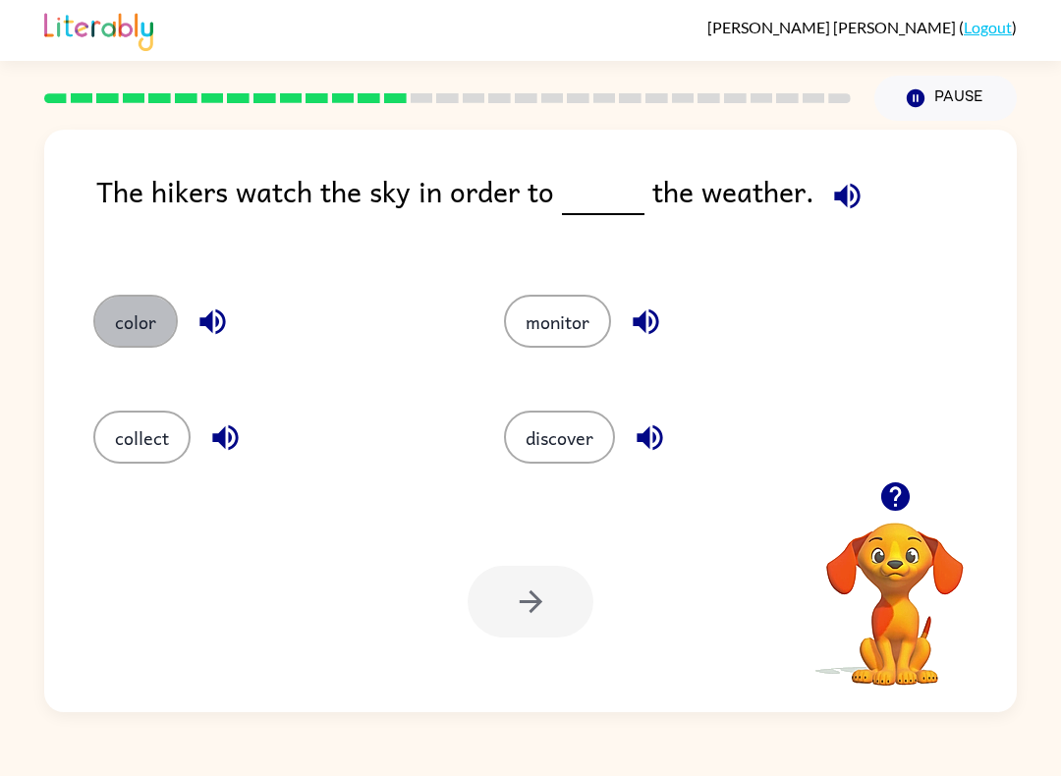
click at [138, 312] on button "color" at bounding box center [135, 321] width 84 height 53
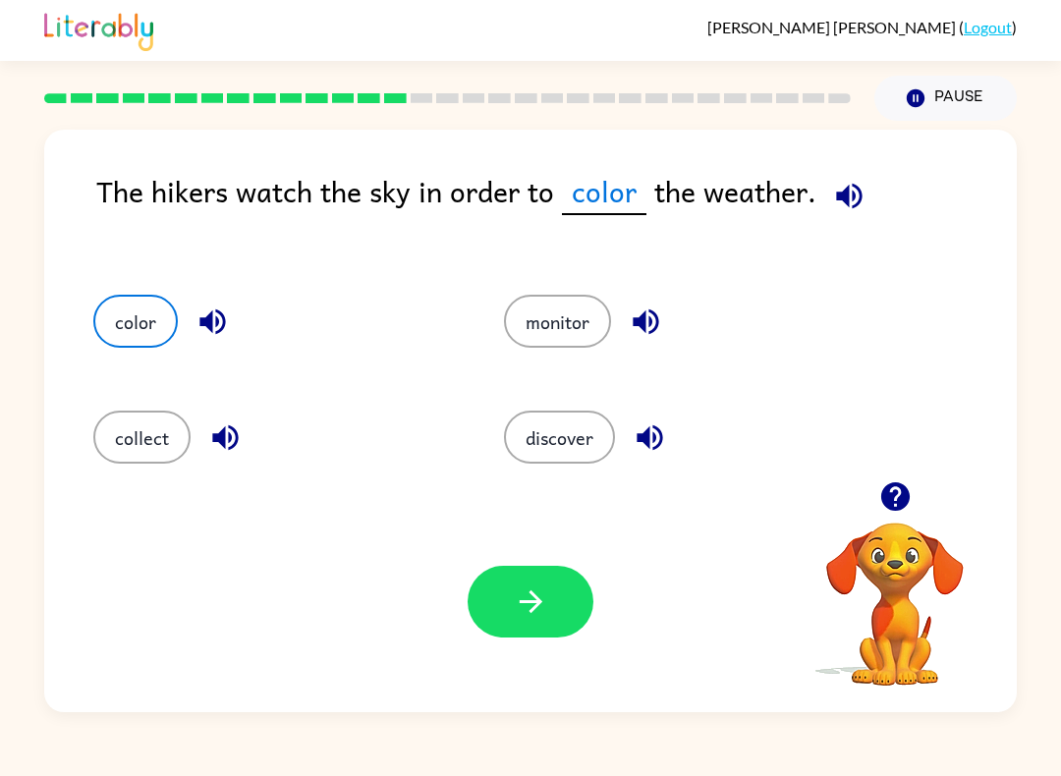
click at [541, 601] on icon "button" at bounding box center [531, 601] width 34 height 34
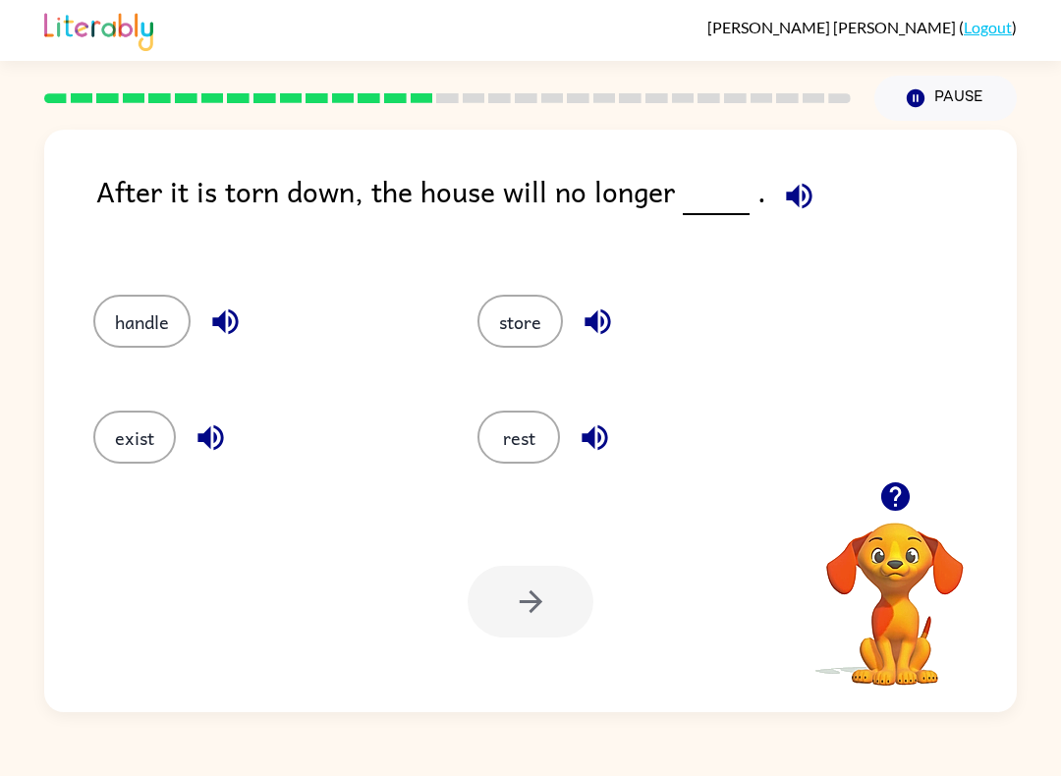
click at [799, 181] on icon "button" at bounding box center [799, 196] width 34 height 34
click at [150, 418] on button "exist" at bounding box center [134, 436] width 82 height 53
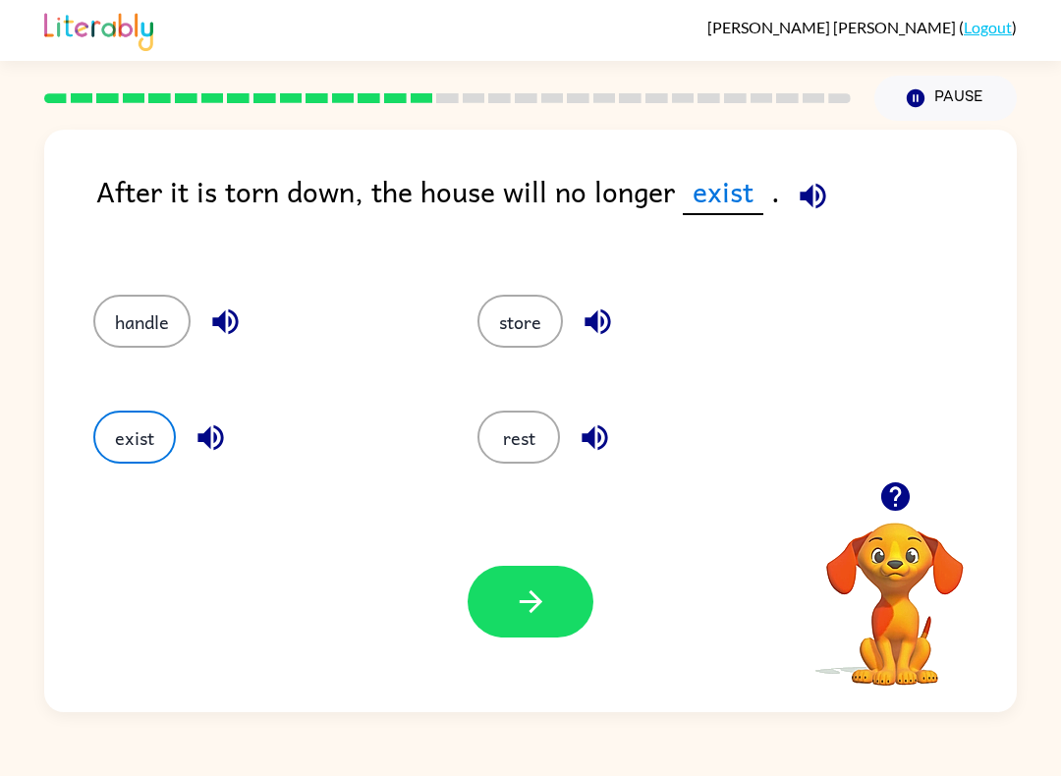
click at [150, 418] on button "exist" at bounding box center [134, 436] width 82 height 53
click at [489, 589] on button "button" at bounding box center [530, 602] width 126 height 72
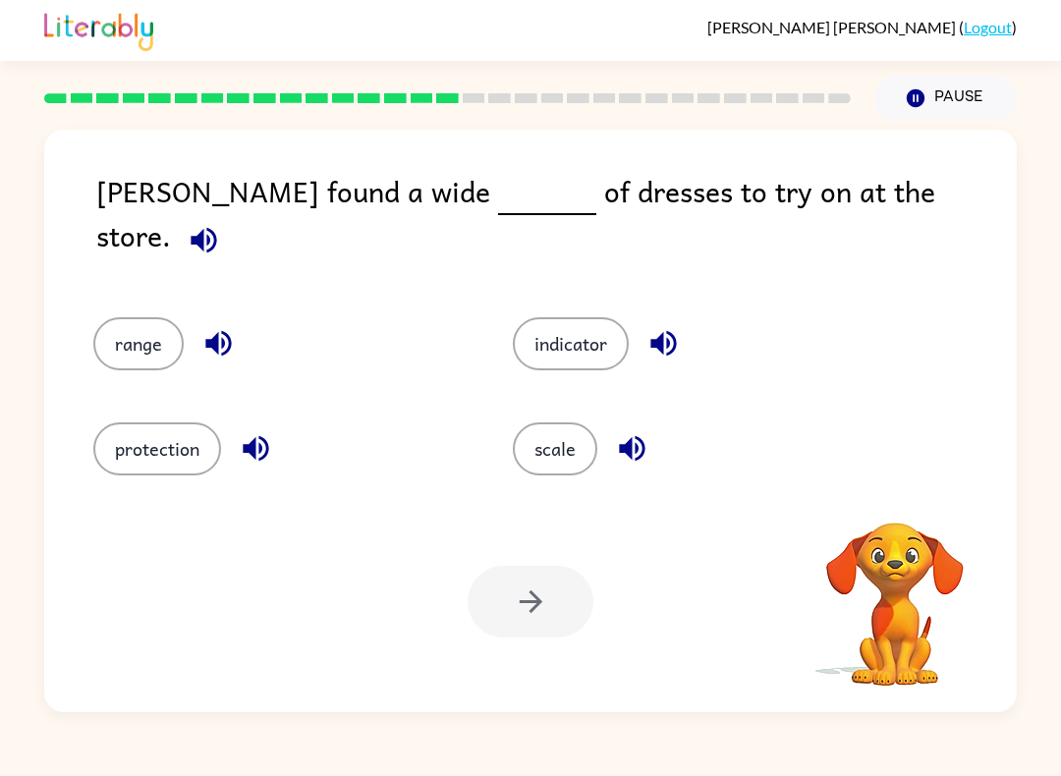
click at [918, 221] on div "[PERSON_NAME] found a wide of dresses to try on at the store." at bounding box center [556, 223] width 920 height 109
click at [229, 215] on button "button" at bounding box center [204, 240] width 50 height 50
click at [901, 387] on div "range indicator protection scale" at bounding box center [530, 384] width 933 height 193
click at [856, 366] on div "indicator" at bounding box center [684, 332] width 419 height 105
click at [765, 347] on div "indicator" at bounding box center [700, 343] width 374 height 53
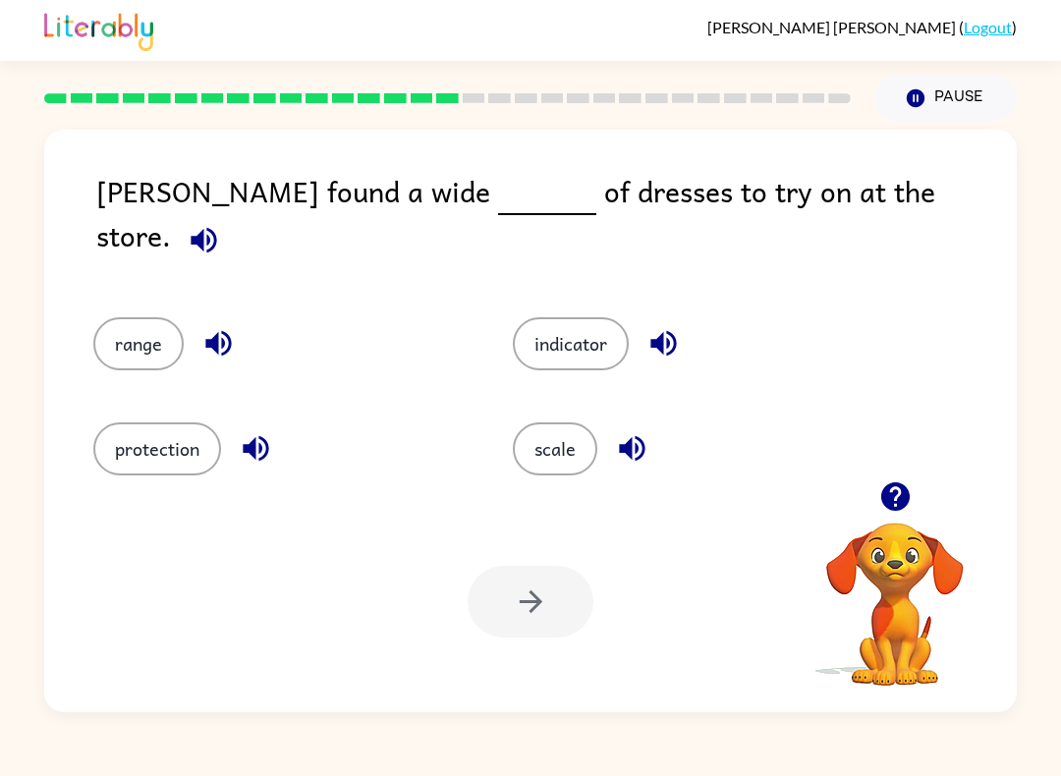
click at [172, 431] on button "protection" at bounding box center [157, 448] width 128 height 53
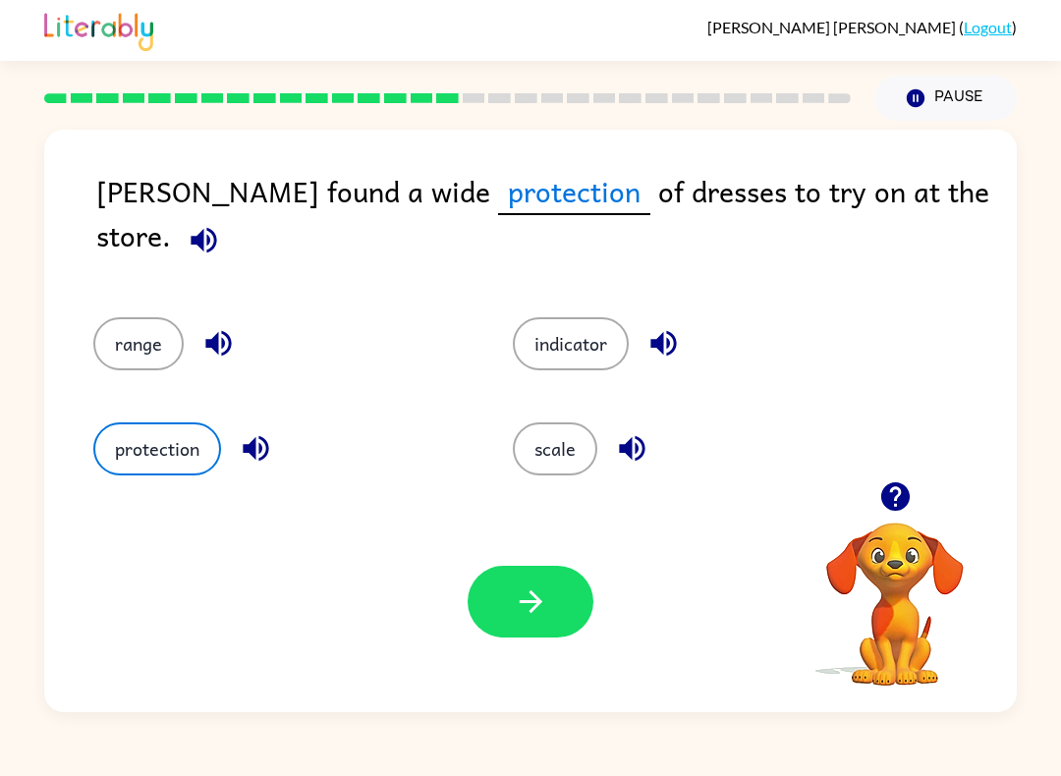
click at [540, 614] on icon "button" at bounding box center [531, 601] width 34 height 34
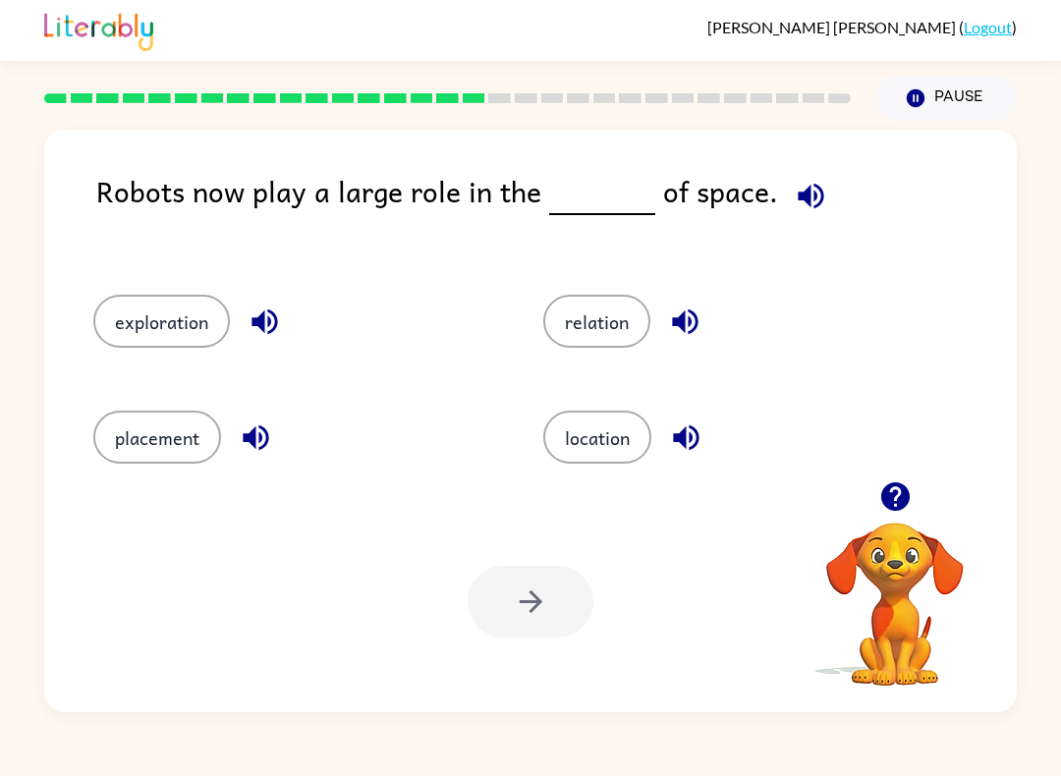
click at [810, 199] on icon "button" at bounding box center [810, 196] width 26 height 26
click at [142, 313] on button "exploration" at bounding box center [161, 321] width 136 height 53
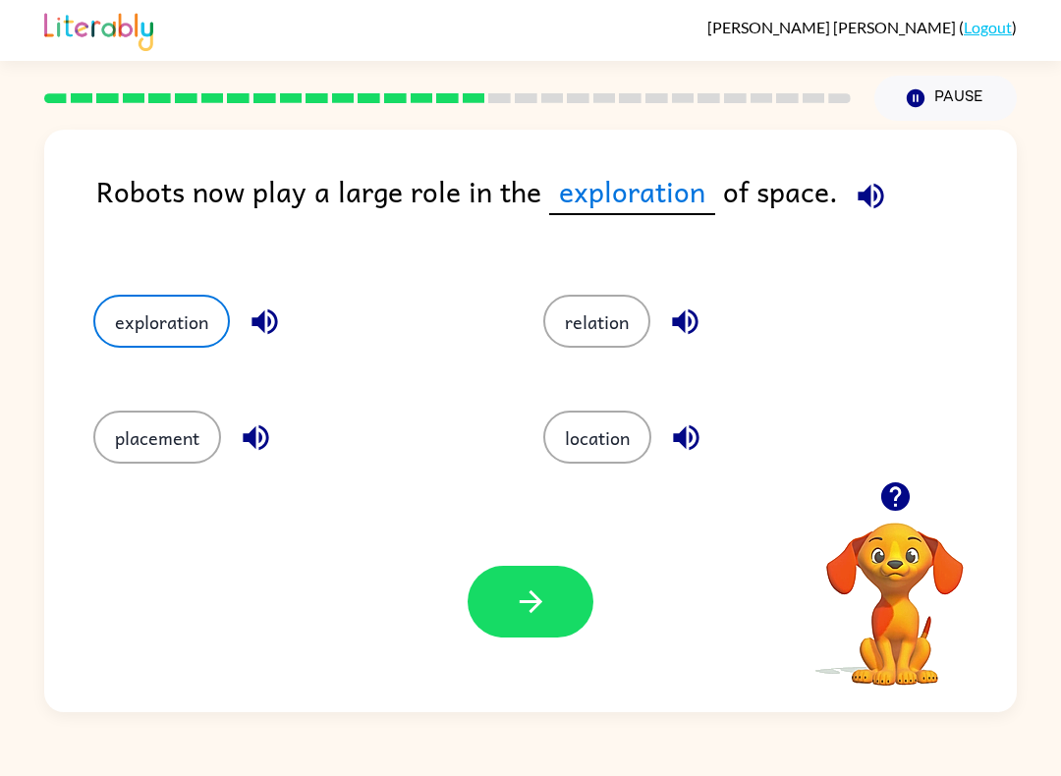
click at [500, 463] on div "placement" at bounding box center [281, 431] width 450 height 116
click at [518, 573] on button "button" at bounding box center [530, 602] width 126 height 72
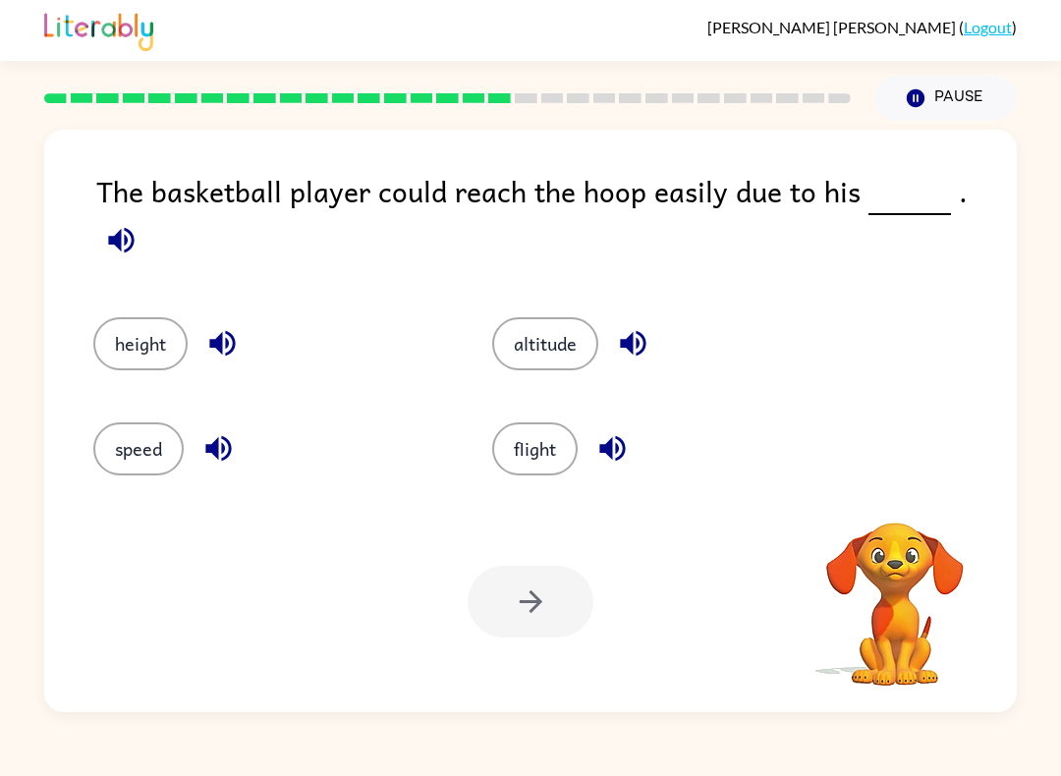
click at [146, 215] on button "button" at bounding box center [121, 240] width 50 height 50
click at [166, 462] on button "speed" at bounding box center [138, 448] width 90 height 53
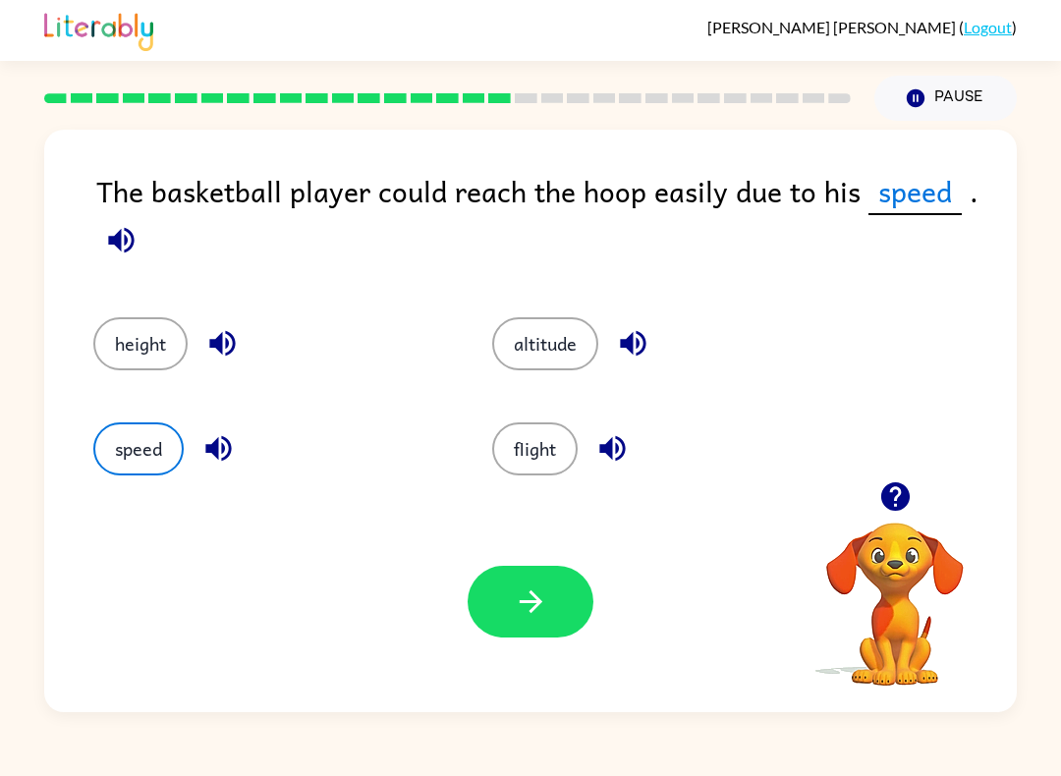
click at [493, 601] on button "button" at bounding box center [530, 602] width 126 height 72
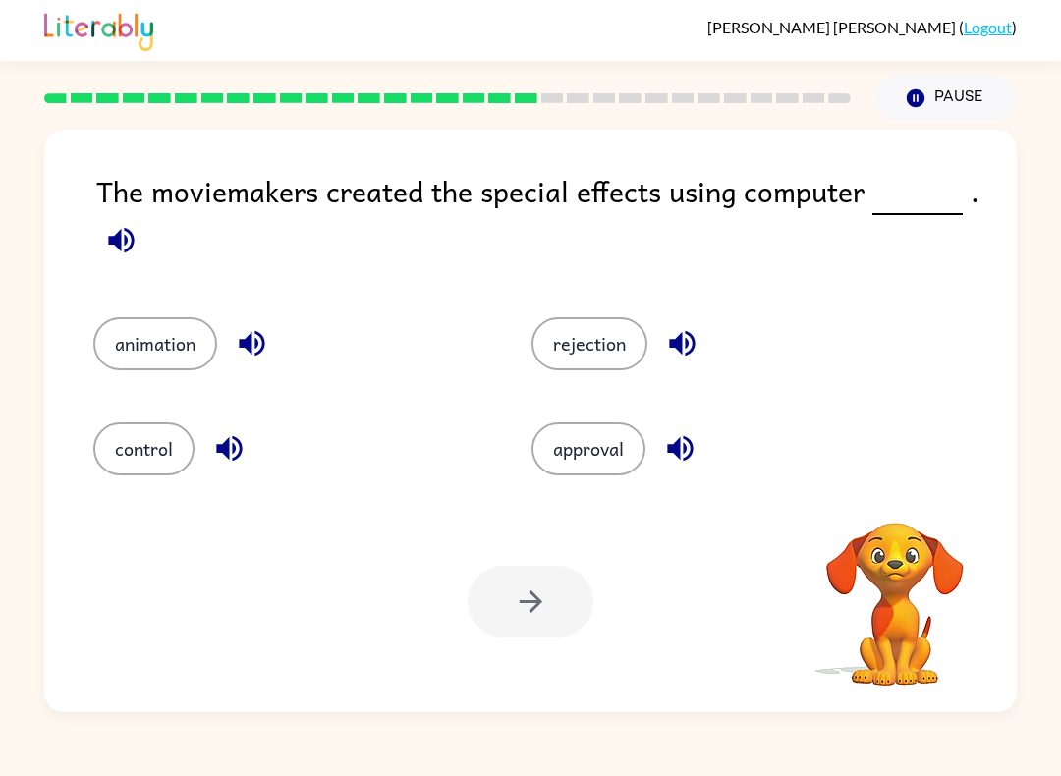
click at [110, 221] on button "button" at bounding box center [121, 240] width 50 height 50
click at [127, 250] on icon "button" at bounding box center [121, 240] width 34 height 34
click at [105, 257] on icon "button" at bounding box center [121, 240] width 34 height 34
click at [117, 248] on icon "button" at bounding box center [121, 240] width 26 height 26
click at [125, 247] on icon "button" at bounding box center [121, 240] width 26 height 26
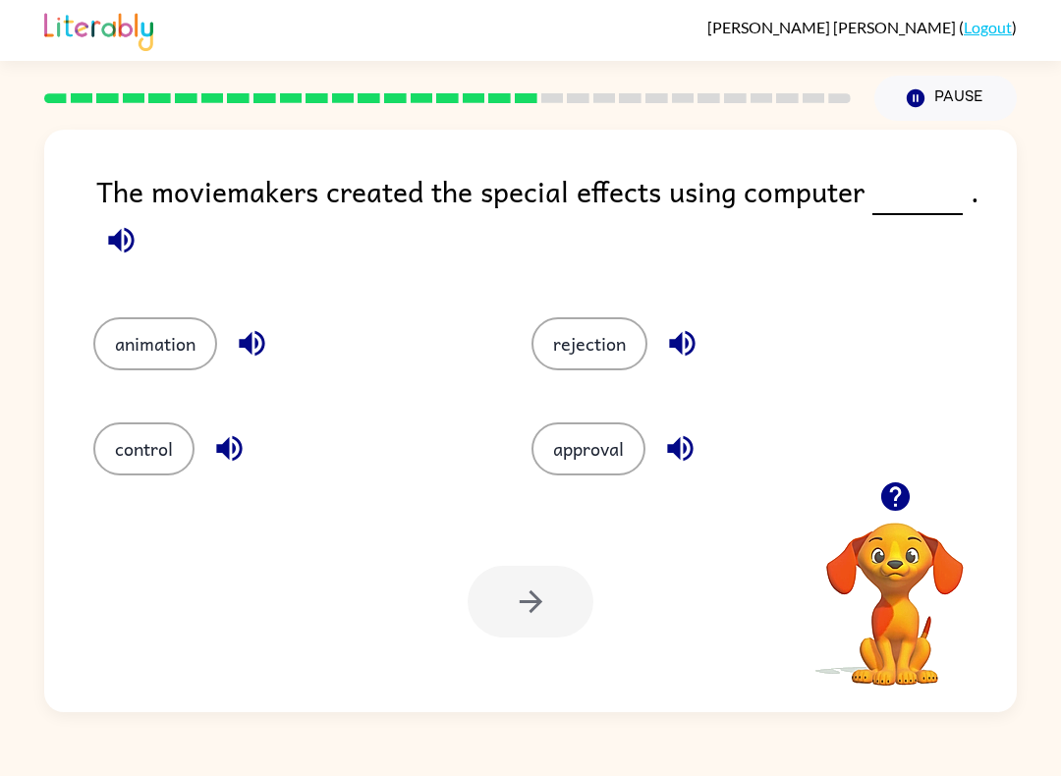
click at [94, 445] on button "control" at bounding box center [143, 448] width 101 height 53
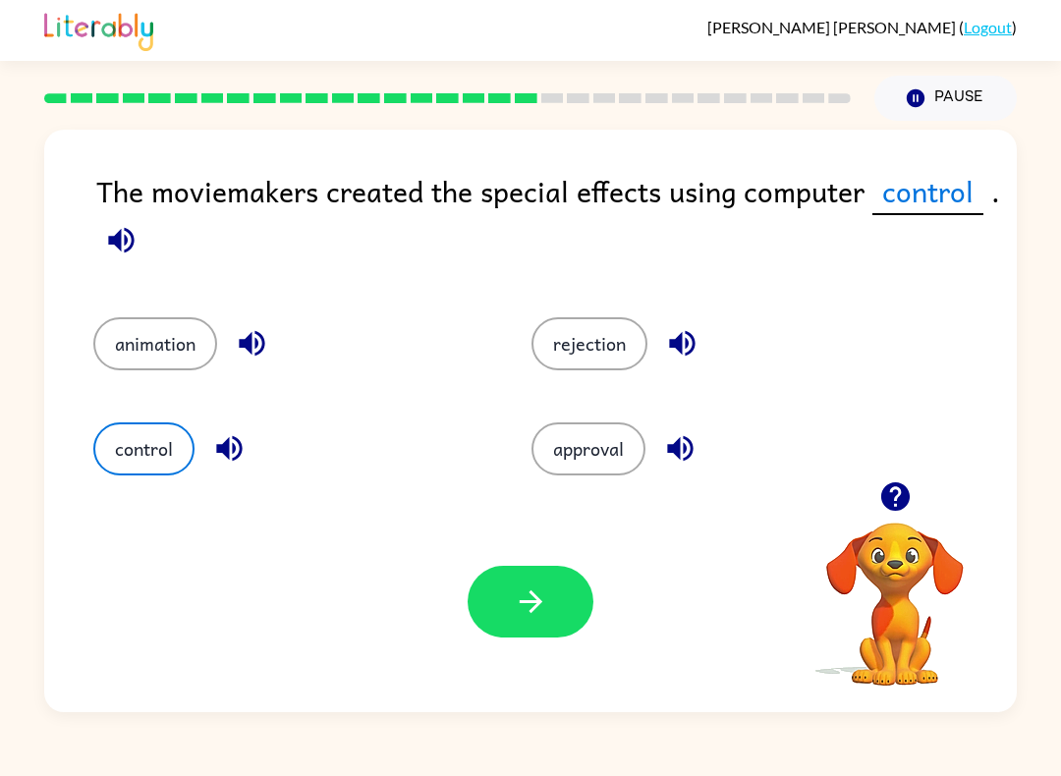
click at [472, 603] on button "button" at bounding box center [530, 602] width 126 height 72
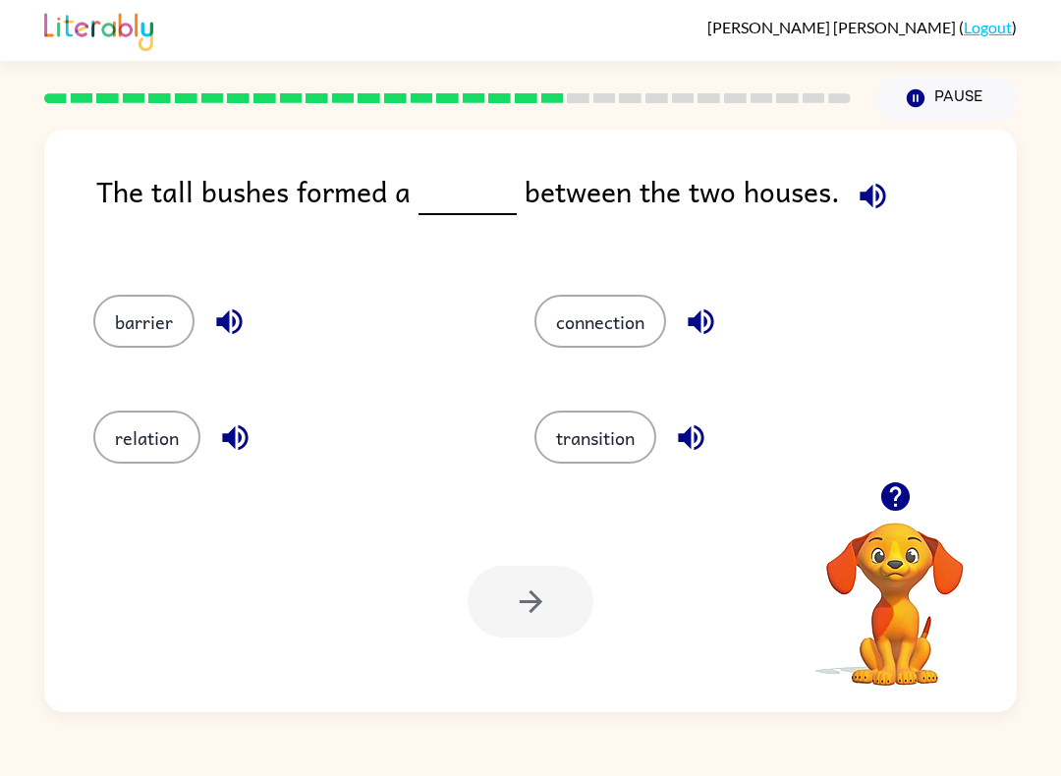
click at [638, 317] on button "connection" at bounding box center [600, 321] width 132 height 53
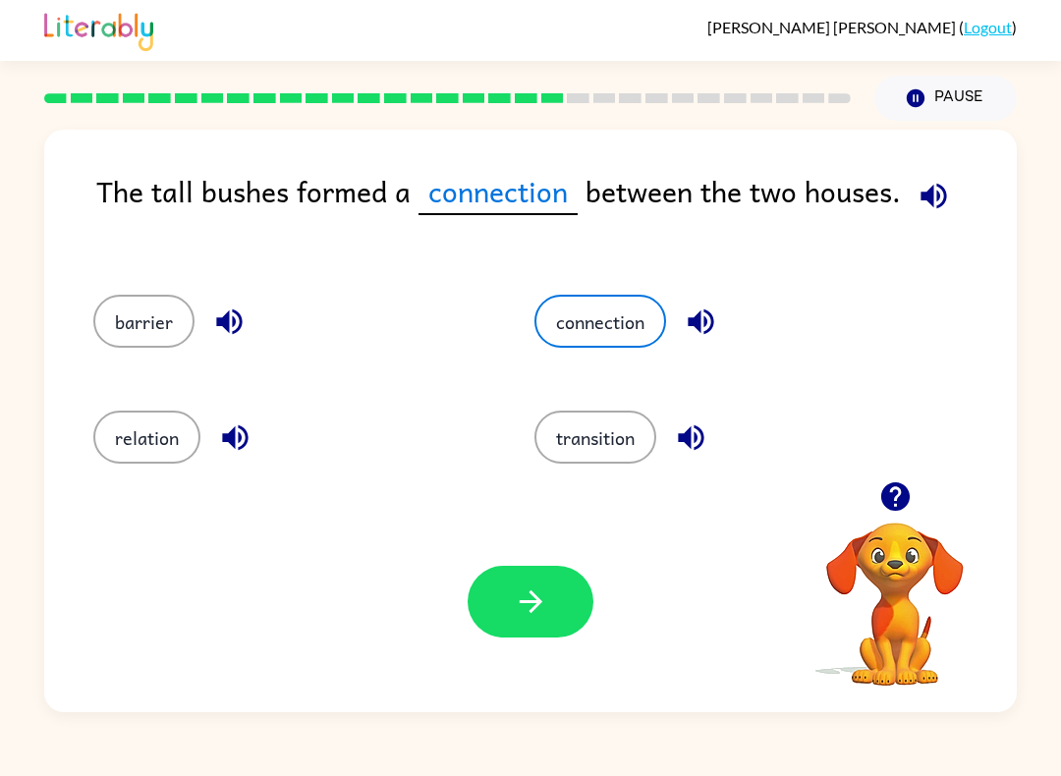
click at [549, 596] on button "button" at bounding box center [530, 602] width 126 height 72
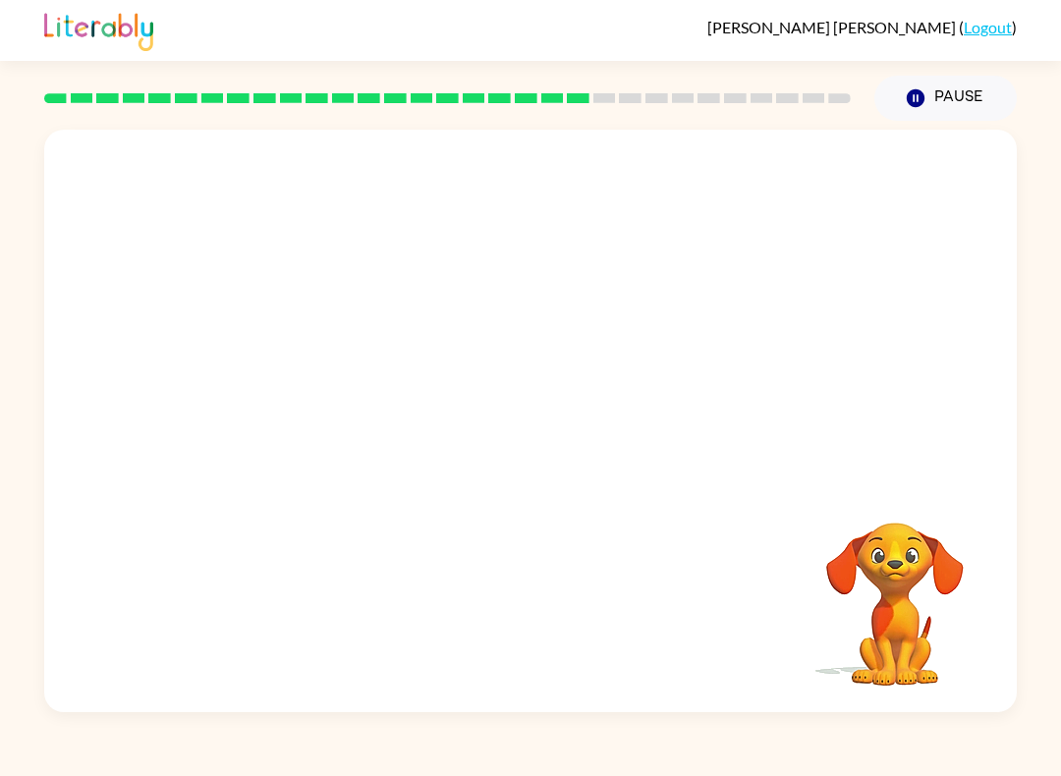
click at [612, 80] on div at bounding box center [447, 98] width 830 height 69
click at [641, 89] on div at bounding box center [447, 98] width 830 height 69
click at [669, 96] on div at bounding box center [447, 98] width 806 height 10
click at [509, 435] on div at bounding box center [530, 431] width 126 height 72
click at [560, 430] on div at bounding box center [530, 431] width 126 height 72
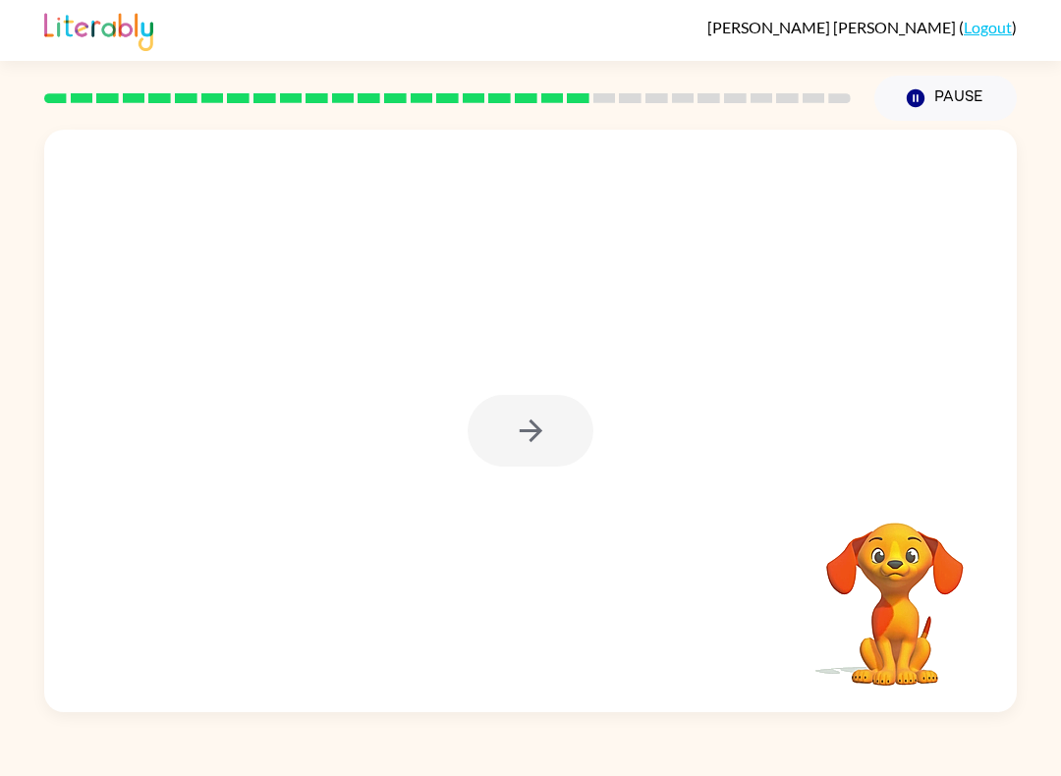
click at [573, 453] on div at bounding box center [530, 431] width 126 height 72
click at [573, 452] on div at bounding box center [530, 431] width 126 height 72
click at [550, 439] on div at bounding box center [530, 431] width 126 height 72
click at [550, 438] on div at bounding box center [530, 431] width 126 height 72
click at [579, 437] on button "button" at bounding box center [530, 431] width 126 height 72
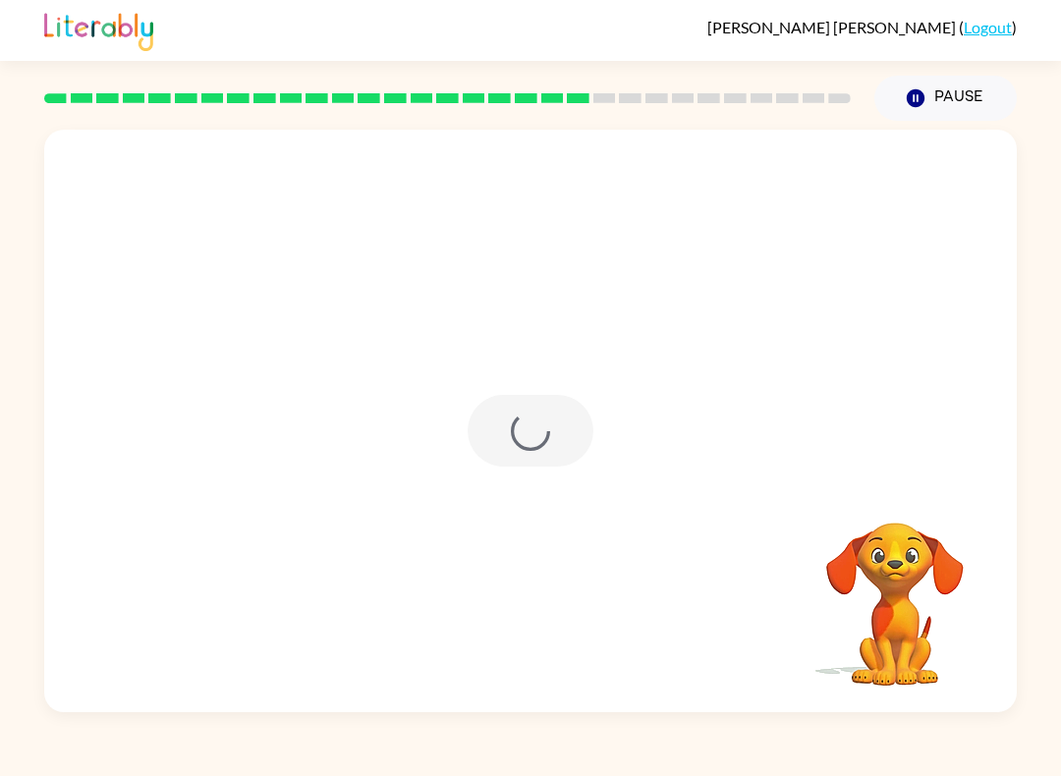
click at [578, 436] on div at bounding box center [530, 431] width 126 height 72
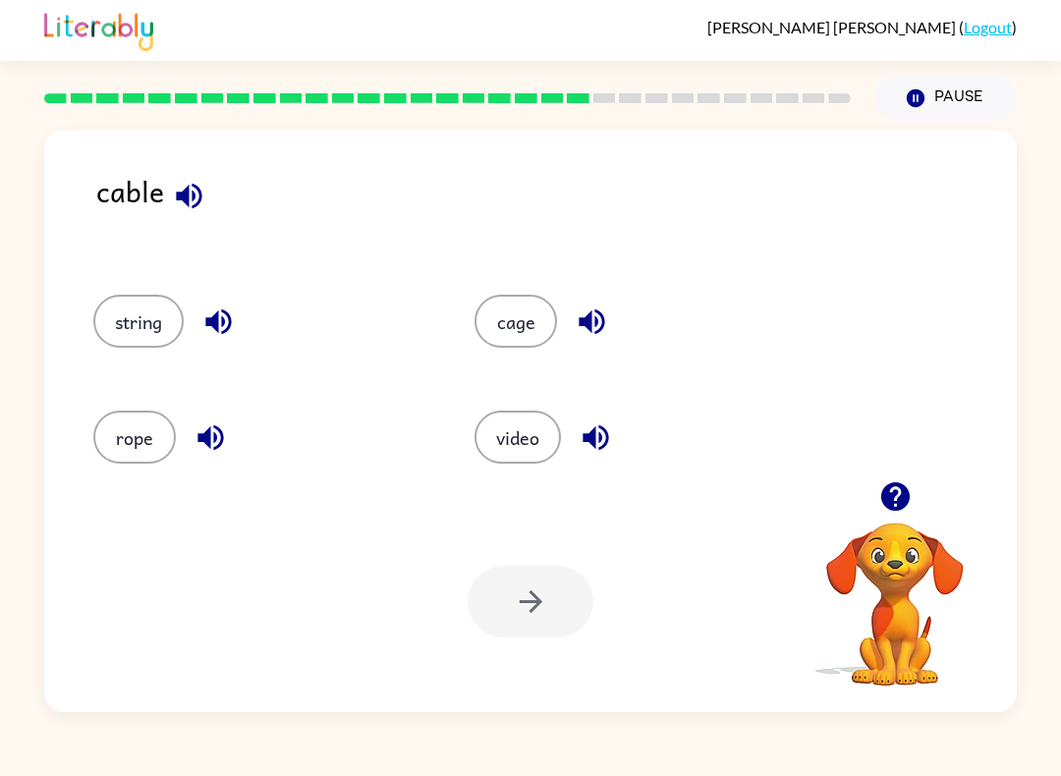
click at [122, 307] on button "string" at bounding box center [138, 321] width 90 height 53
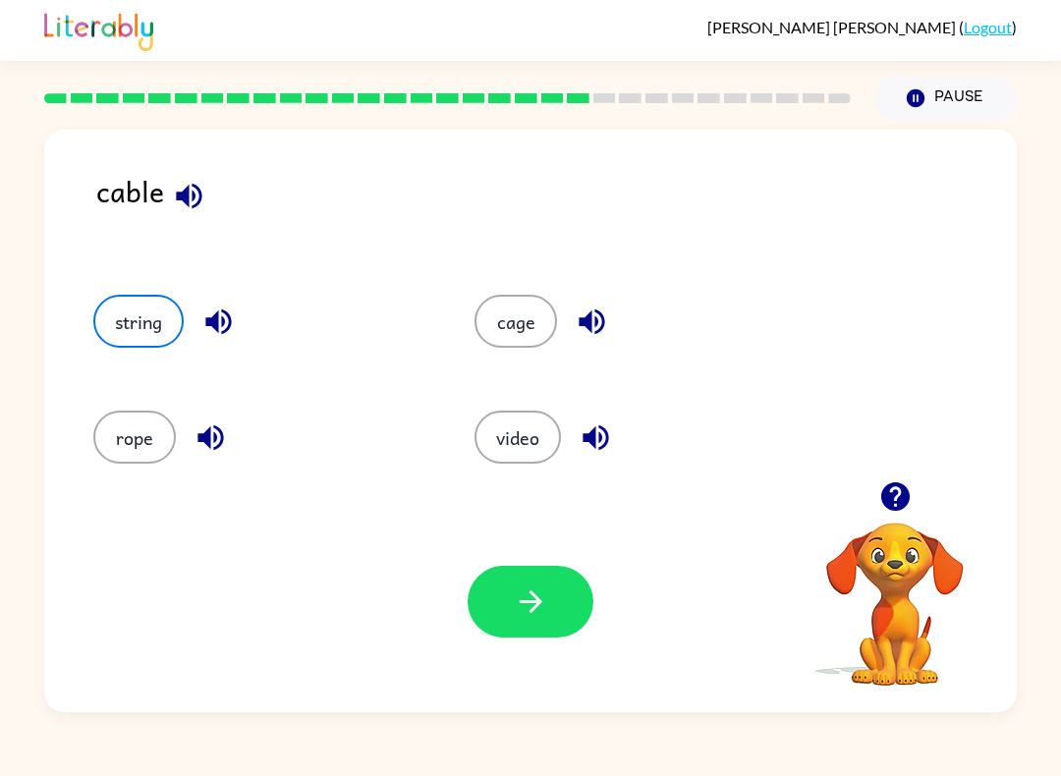
click at [134, 442] on button "rope" at bounding box center [134, 436] width 82 height 53
click at [505, 637] on button "button" at bounding box center [530, 602] width 126 height 72
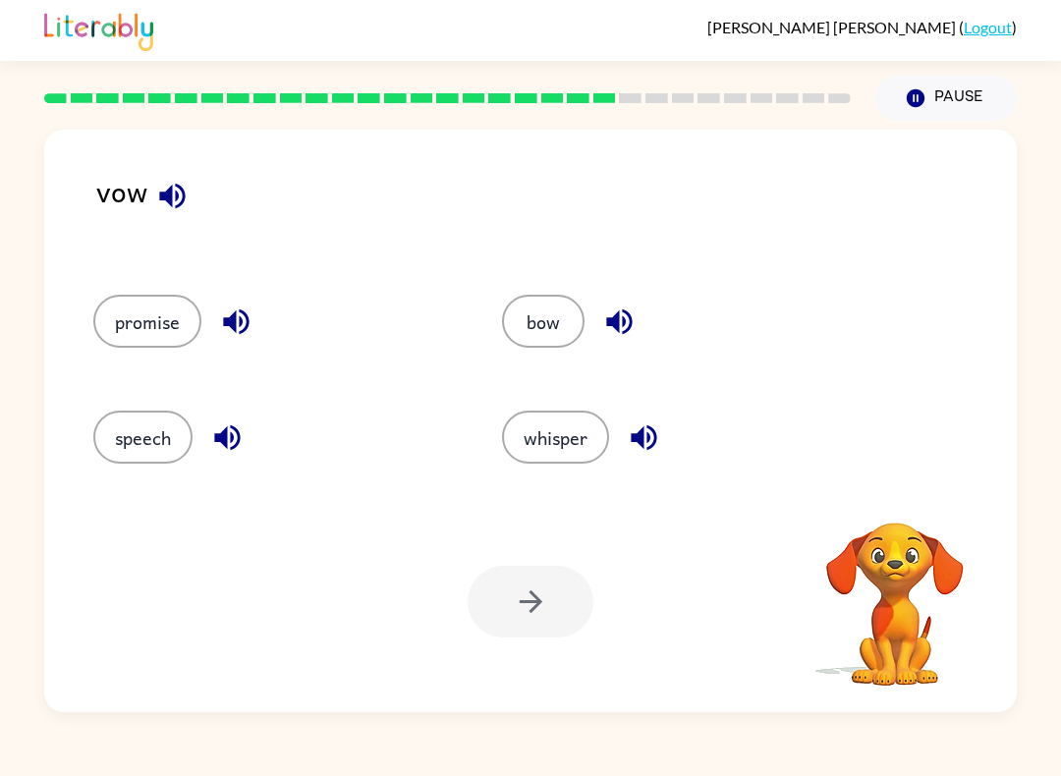
click at [540, 595] on div at bounding box center [530, 602] width 126 height 72
click at [535, 317] on button "bow" at bounding box center [543, 321] width 82 height 53
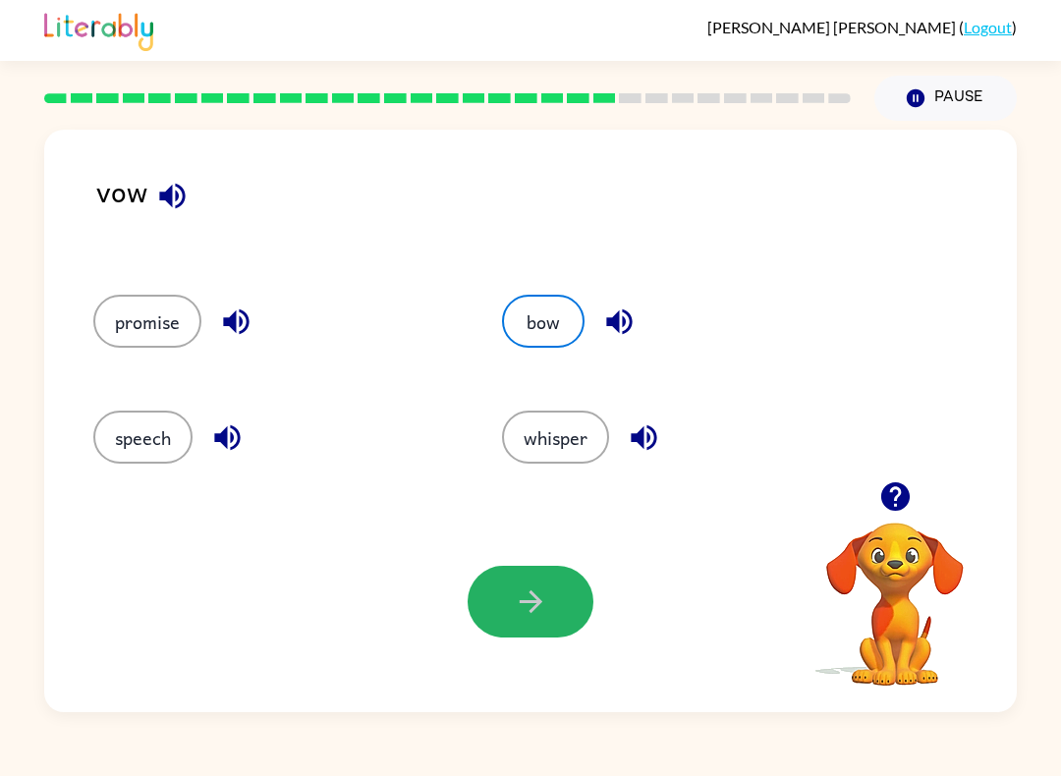
click at [533, 590] on icon "button" at bounding box center [531, 601] width 34 height 34
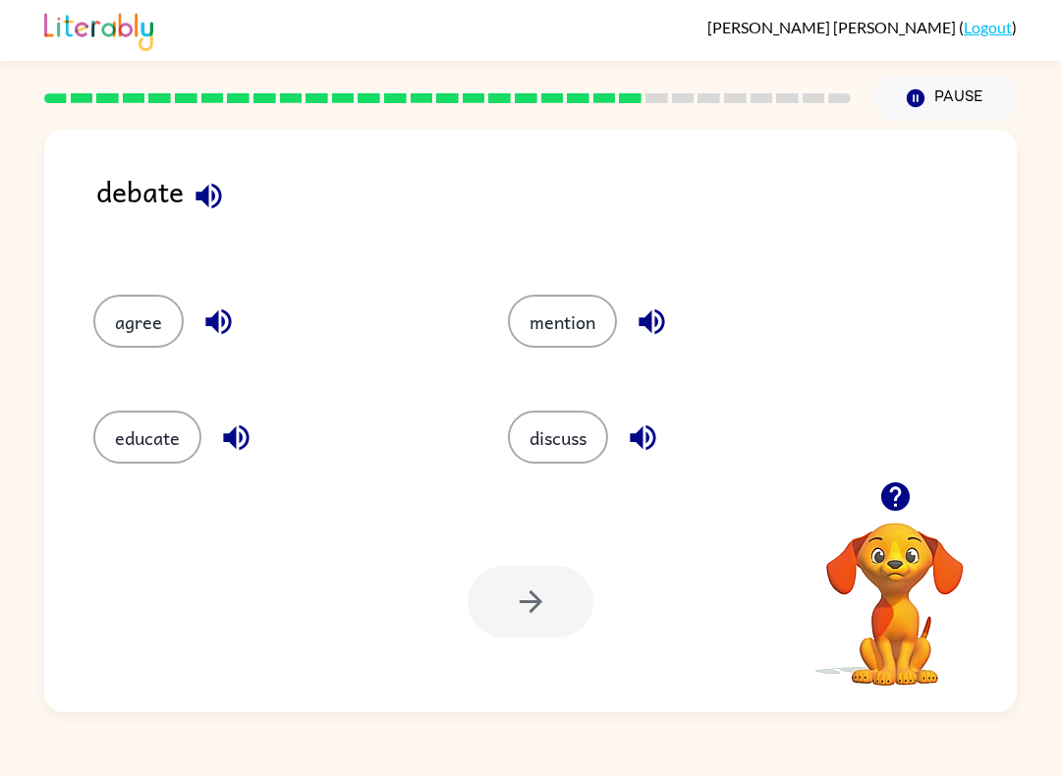
click at [132, 341] on button "agree" at bounding box center [138, 321] width 90 height 53
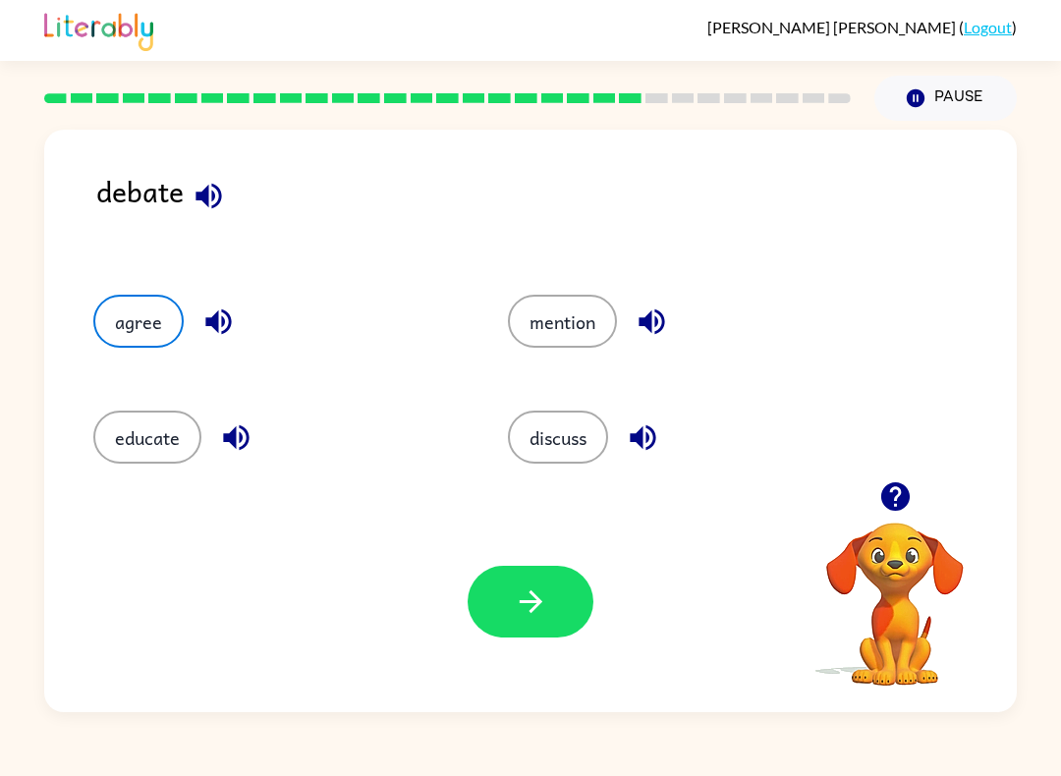
click at [529, 574] on button "button" at bounding box center [530, 602] width 126 height 72
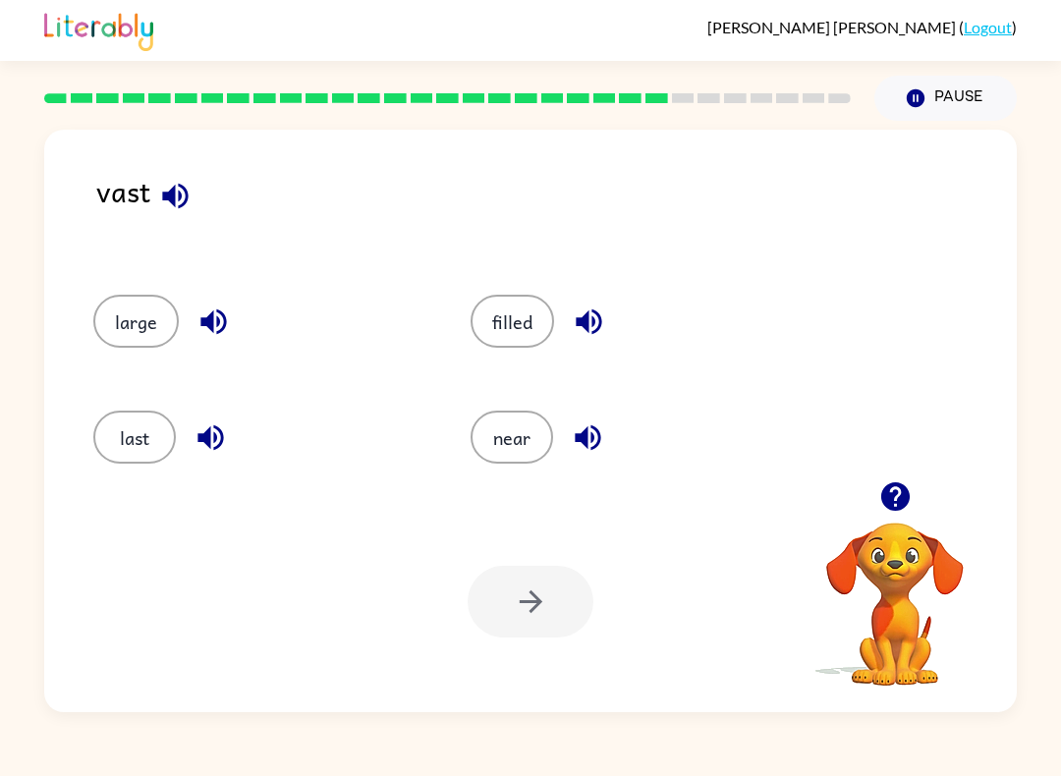
click at [534, 442] on button "near" at bounding box center [511, 436] width 82 height 53
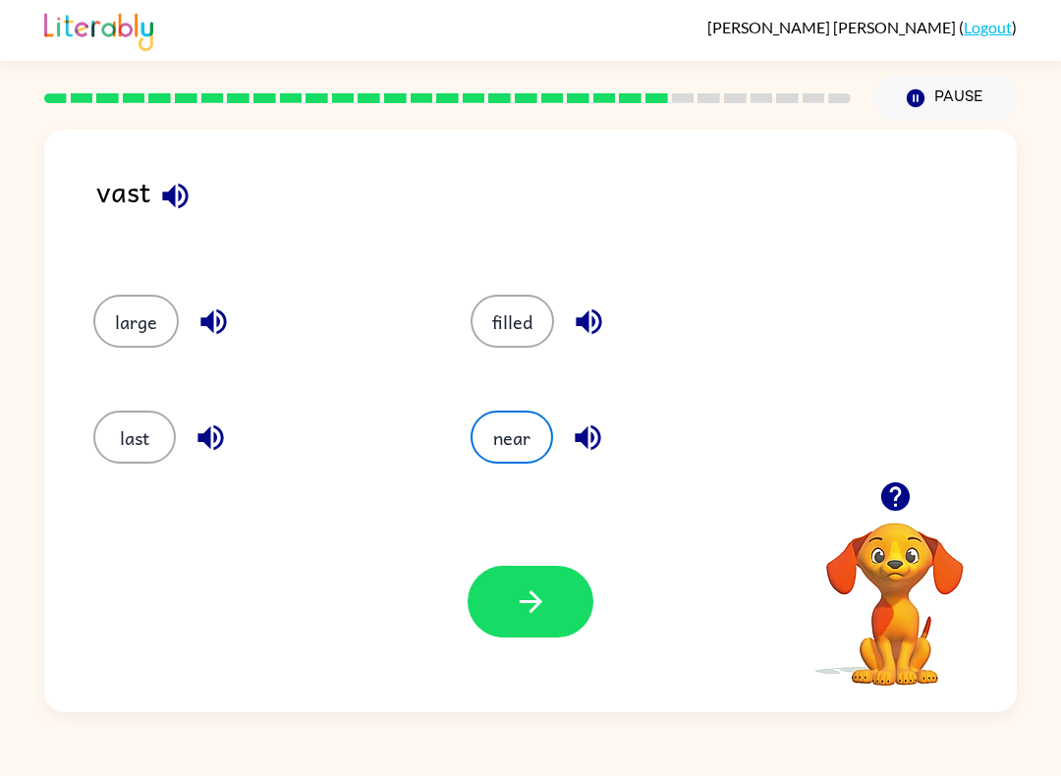
click at [533, 584] on button "button" at bounding box center [530, 602] width 126 height 72
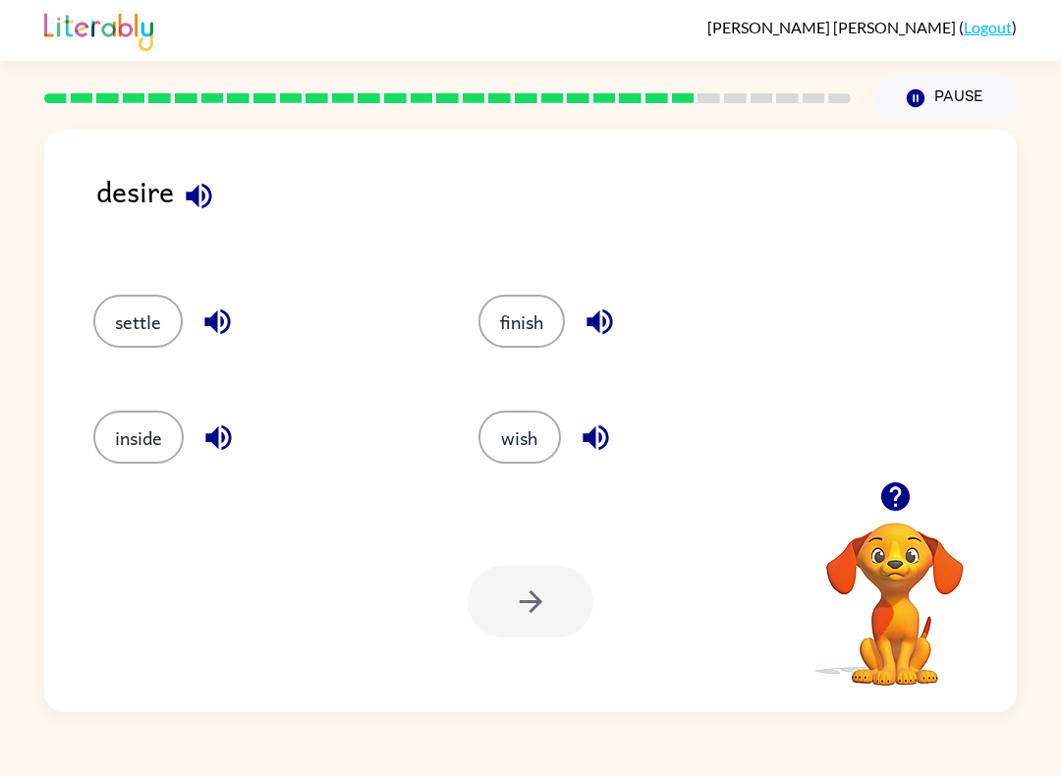
click at [497, 439] on button "wish" at bounding box center [519, 436] width 82 height 53
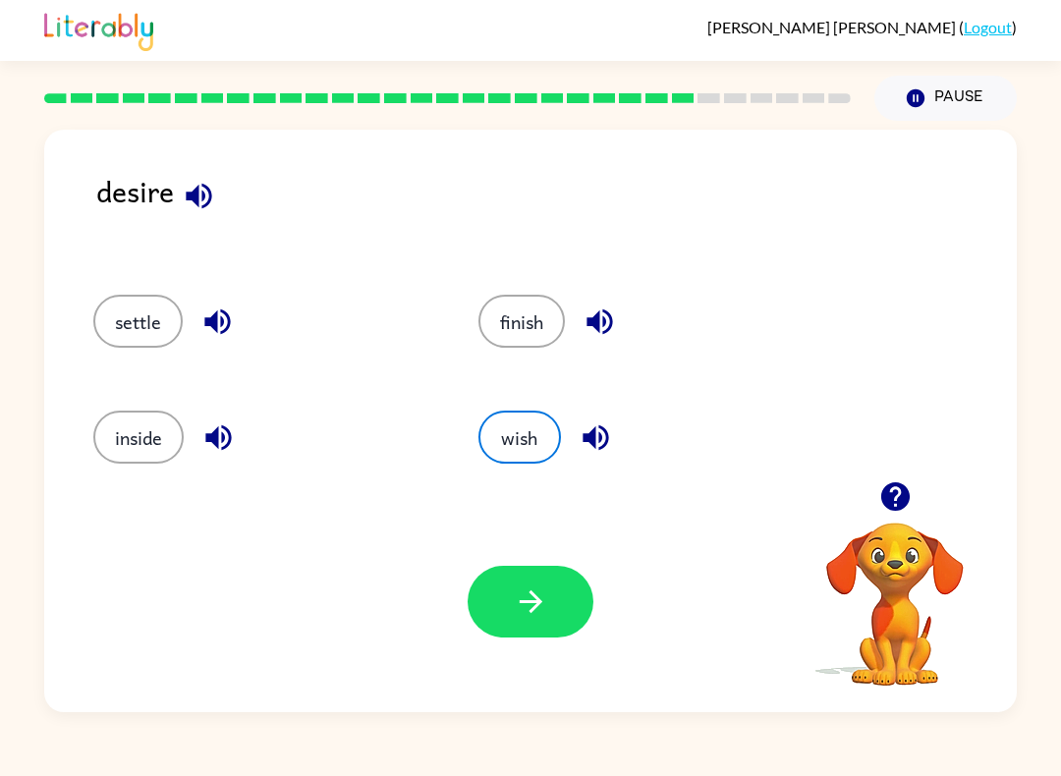
click at [503, 604] on button "button" at bounding box center [530, 602] width 126 height 72
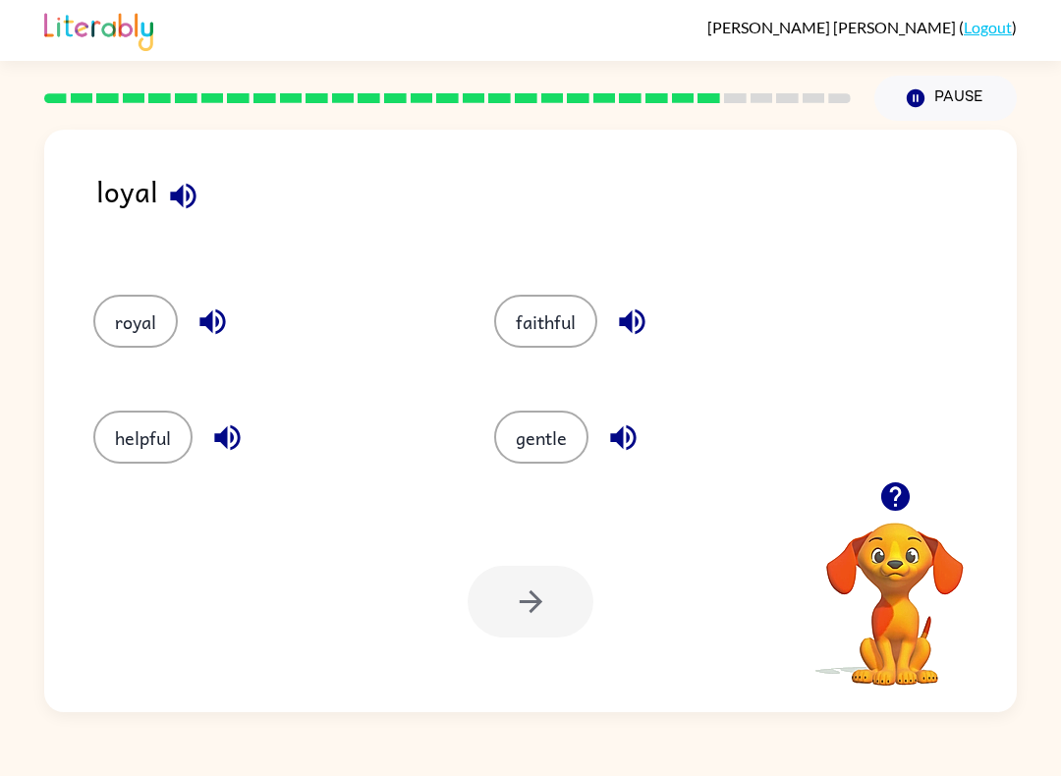
click at [229, 444] on icon "button" at bounding box center [227, 437] width 34 height 34
click at [608, 391] on div "gentle" at bounding box center [657, 431] width 401 height 116
click at [151, 315] on button "royal" at bounding box center [135, 321] width 84 height 53
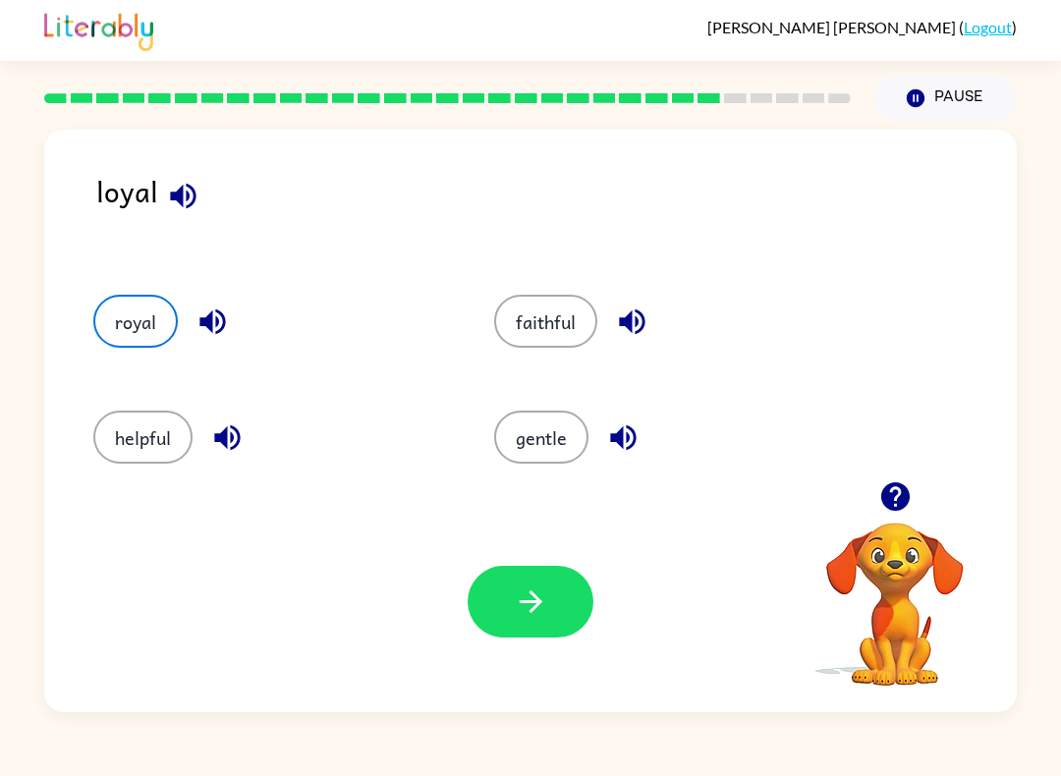
click at [508, 661] on div "Your browser must support playing .mp4 files to use Literably. Please try using…" at bounding box center [530, 601] width 972 height 221
click at [509, 605] on button "button" at bounding box center [530, 602] width 126 height 72
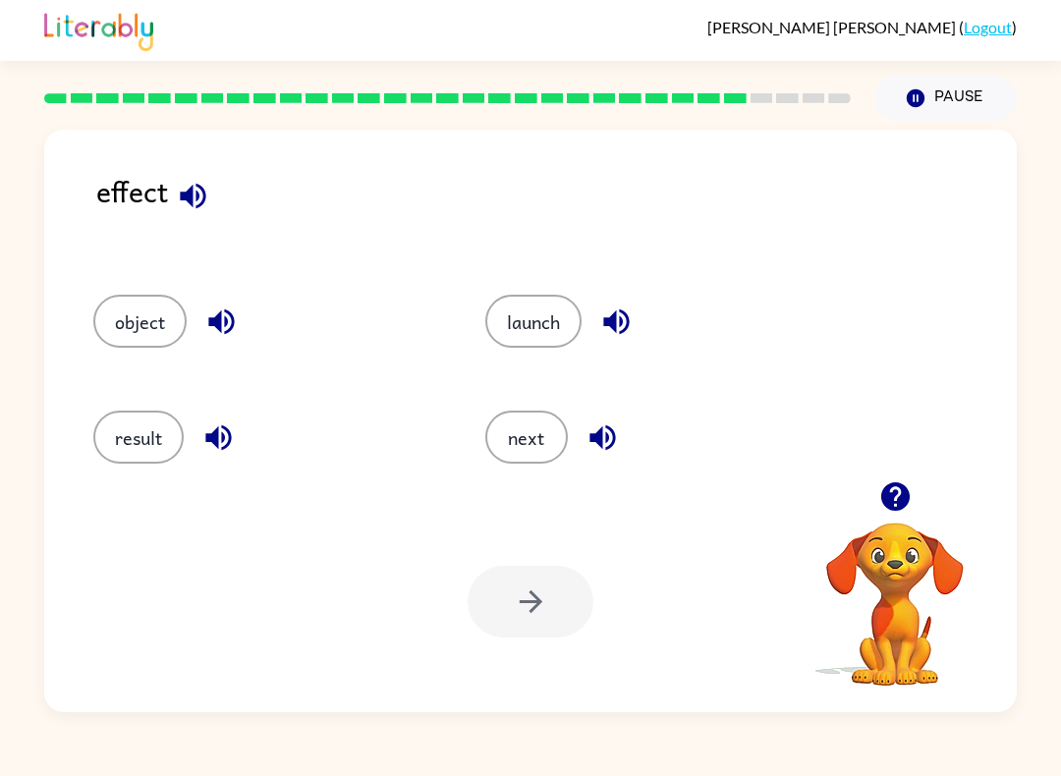
click at [128, 342] on button "object" at bounding box center [139, 321] width 93 height 53
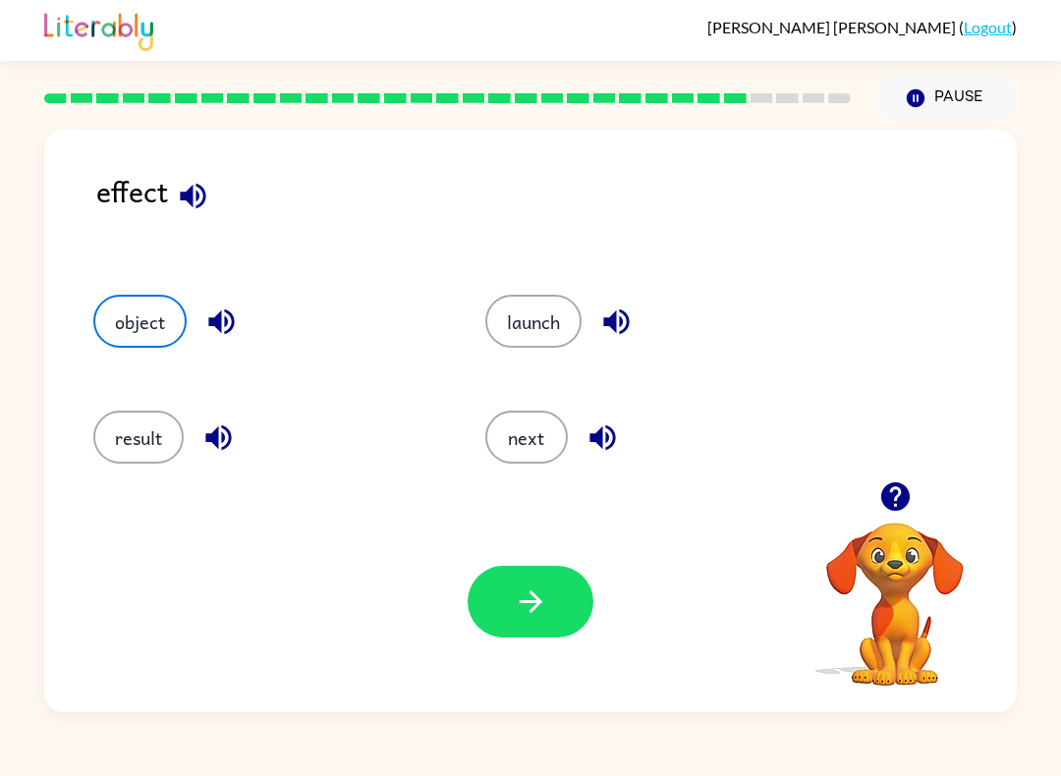
click at [556, 612] on button "button" at bounding box center [530, 602] width 126 height 72
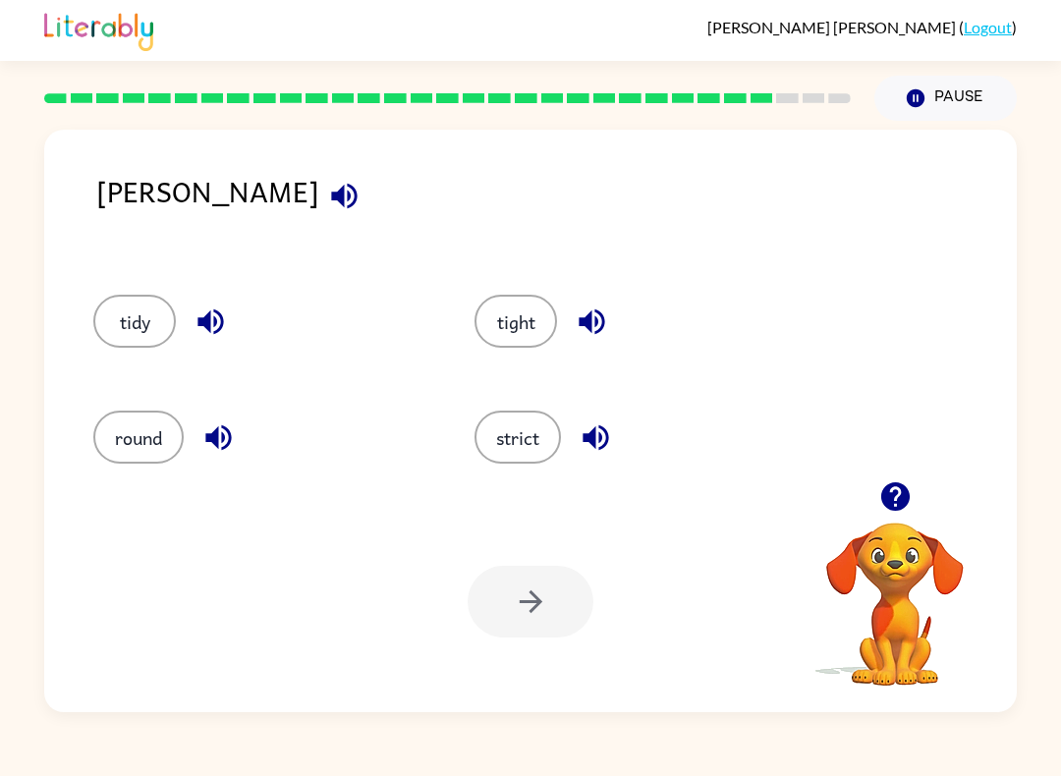
click at [539, 430] on button "strict" at bounding box center [517, 436] width 86 height 53
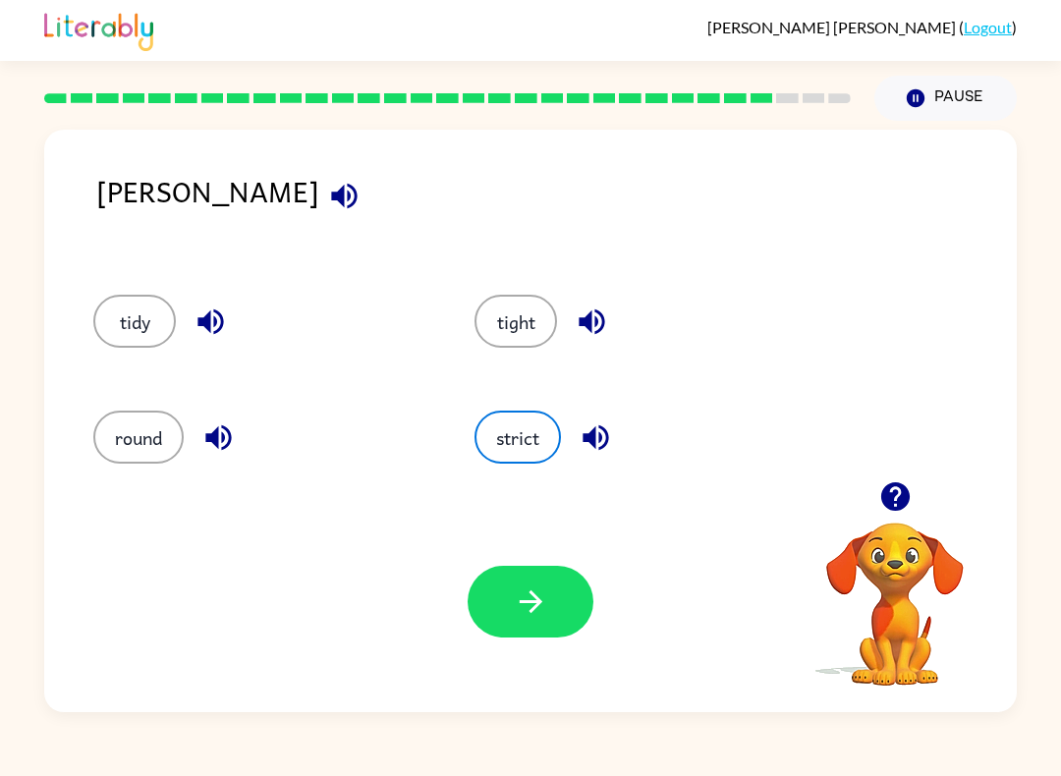
click at [522, 608] on icon "button" at bounding box center [531, 601] width 34 height 34
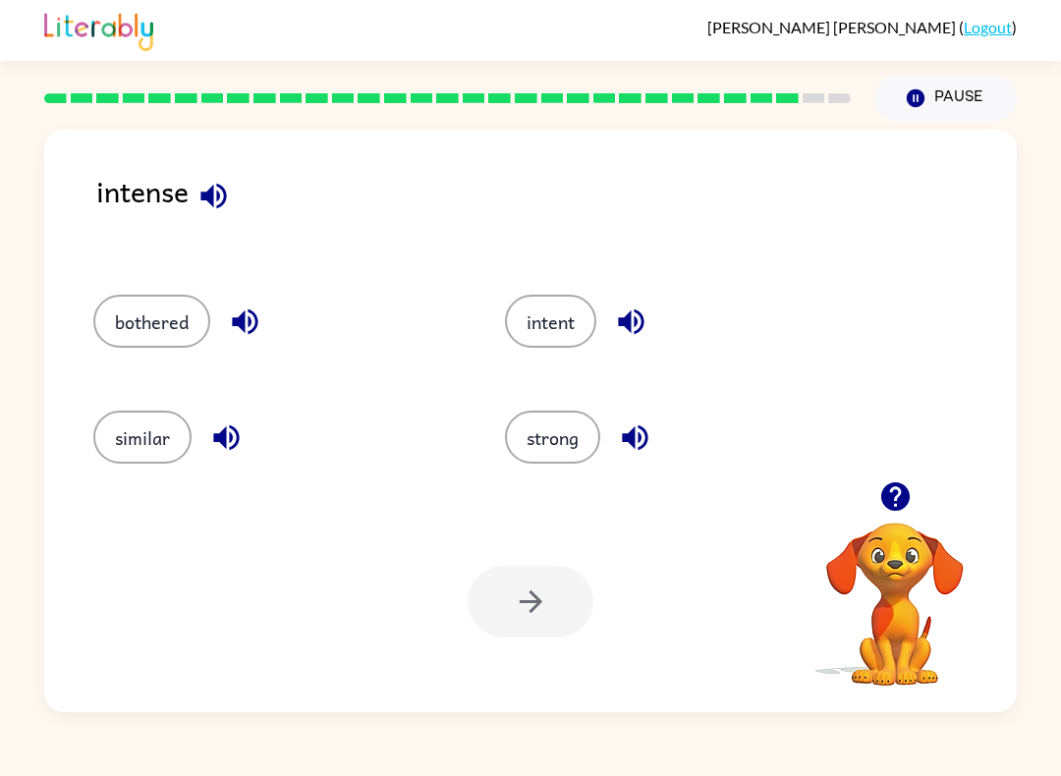
click at [554, 333] on button "intent" at bounding box center [550, 321] width 91 height 53
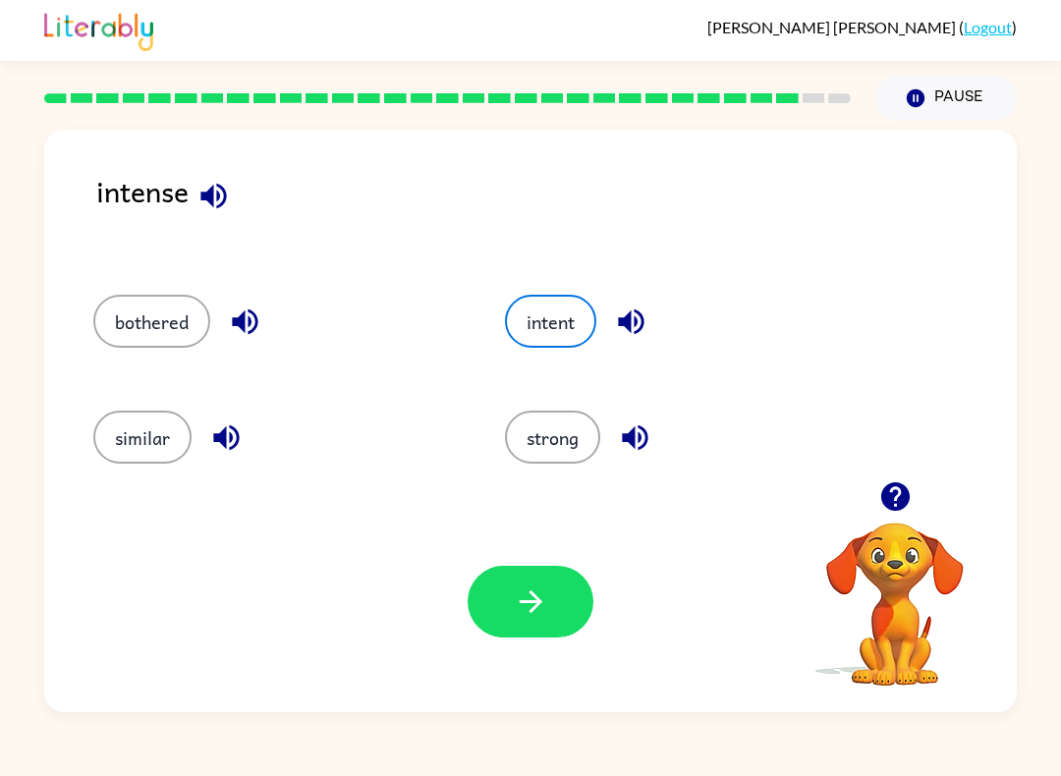
click at [582, 610] on button "button" at bounding box center [530, 602] width 126 height 72
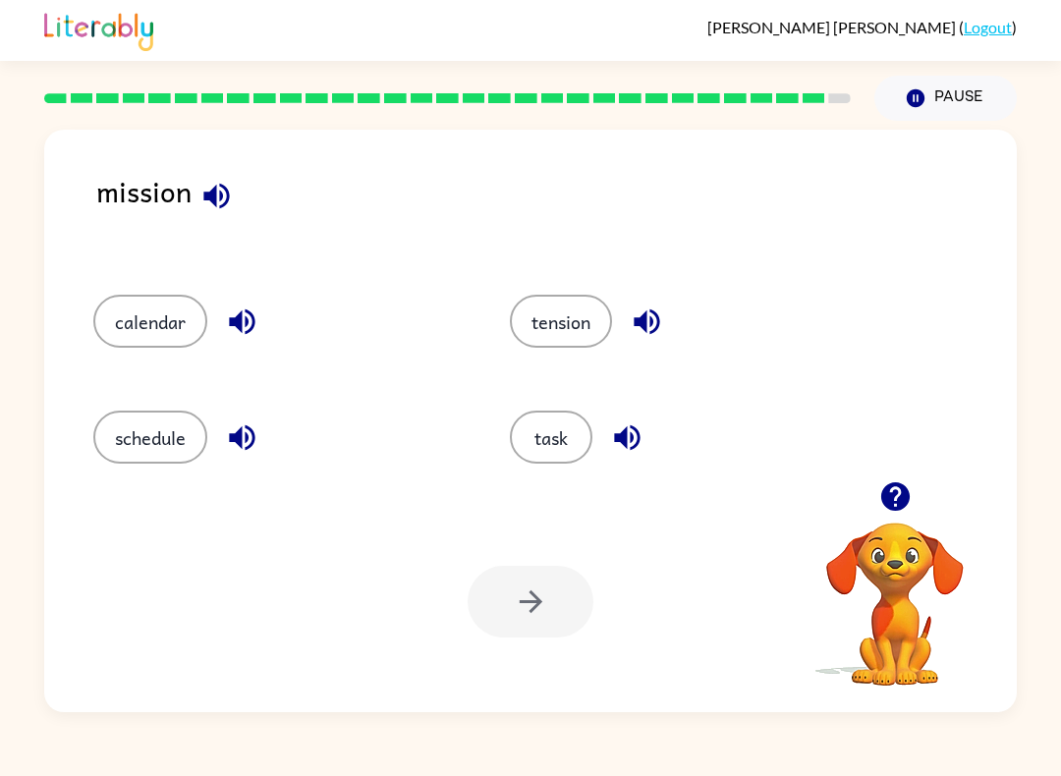
click at [553, 597] on div at bounding box center [530, 602] width 126 height 72
click at [558, 630] on div at bounding box center [530, 602] width 126 height 72
click at [563, 556] on div "Your browser must support playing .mp4 files to use Literably. Please try using…" at bounding box center [530, 601] width 972 height 221
click at [547, 609] on div at bounding box center [530, 602] width 126 height 72
click at [573, 430] on button "task" at bounding box center [551, 436] width 82 height 53
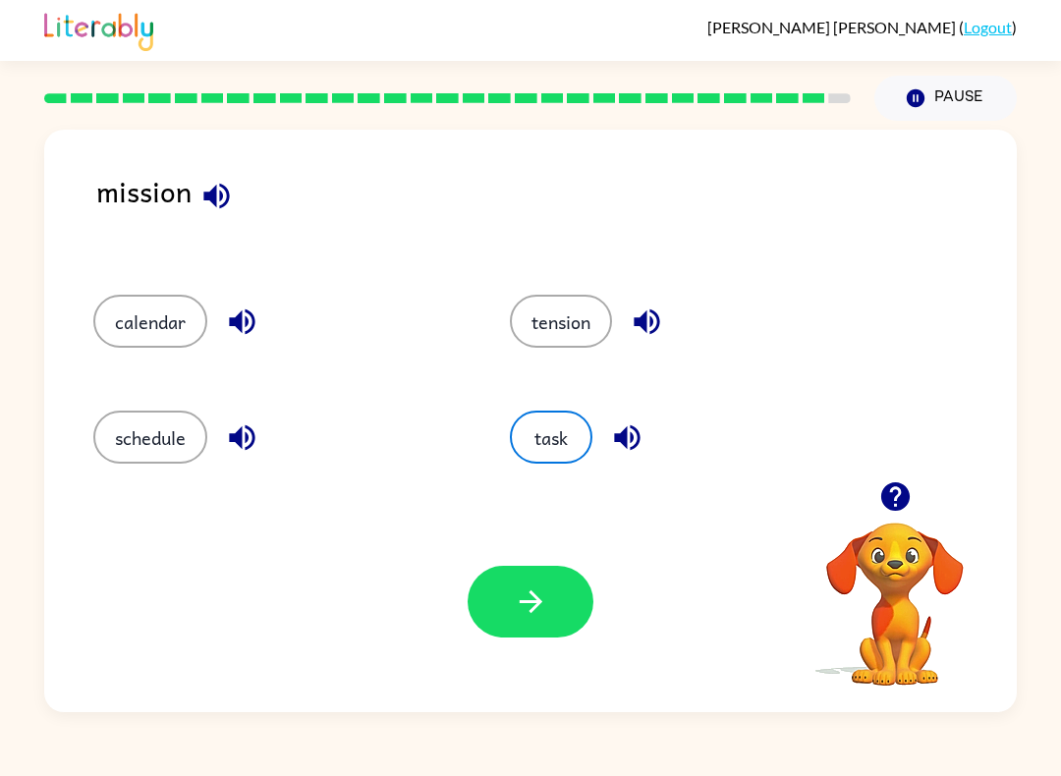
click at [556, 597] on button "button" at bounding box center [530, 602] width 126 height 72
